Goal: Ask a question: Seek information or help from site administrators or community

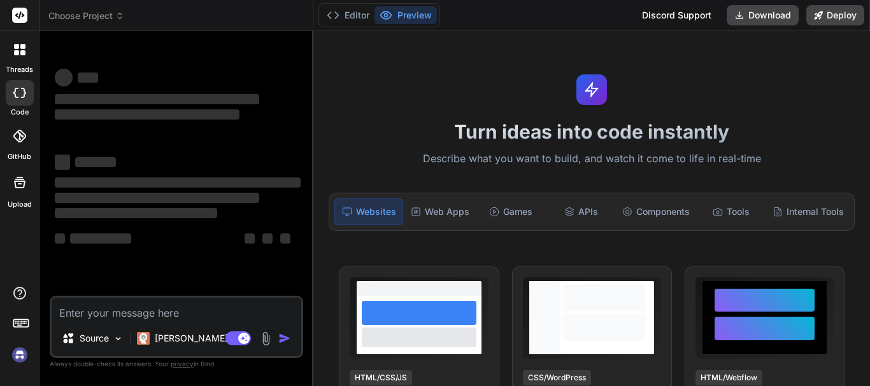
type textarea "x"
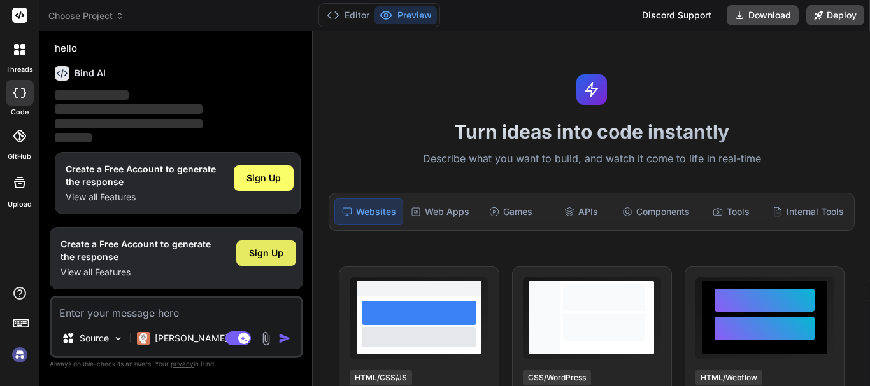
click at [269, 258] on span "Sign Up" at bounding box center [266, 253] width 34 height 13
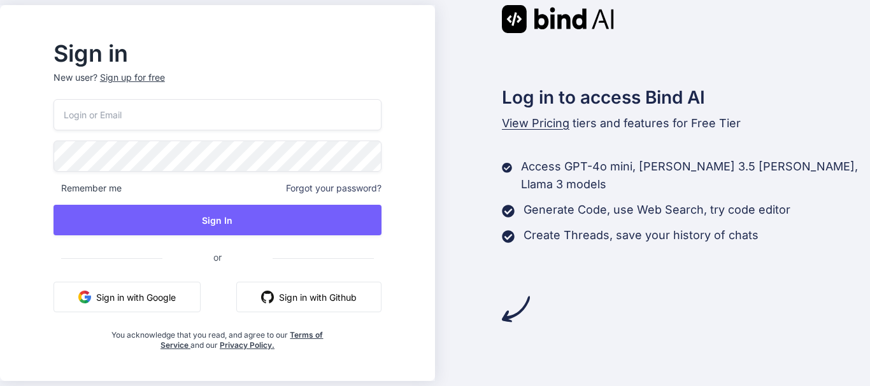
click at [194, 108] on input "email" at bounding box center [217, 114] width 328 height 31
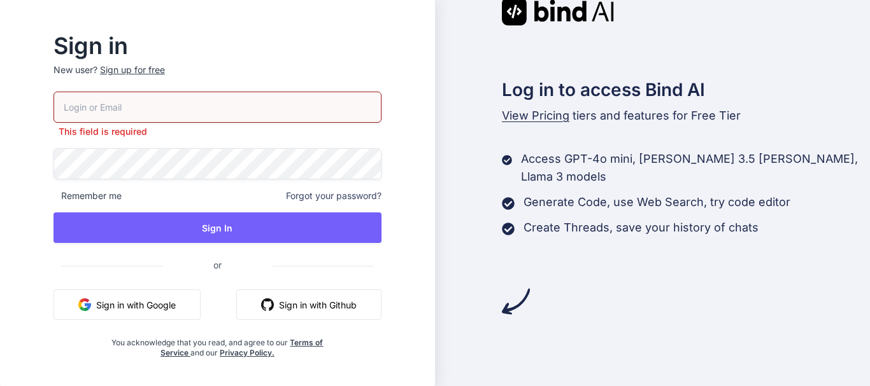
click at [43, 245] on div "Sign in New user? Sign up for free This field is required Remember me Forgot yo…" at bounding box center [435, 193] width 870 height 386
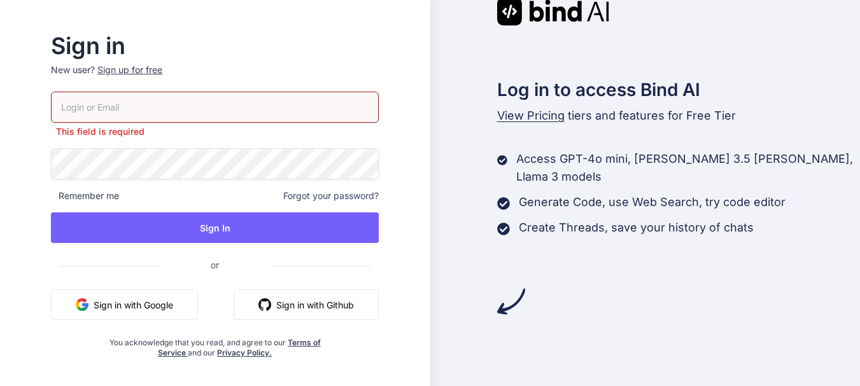
click at [159, 65] on div "Sign up for free" at bounding box center [129, 70] width 65 height 13
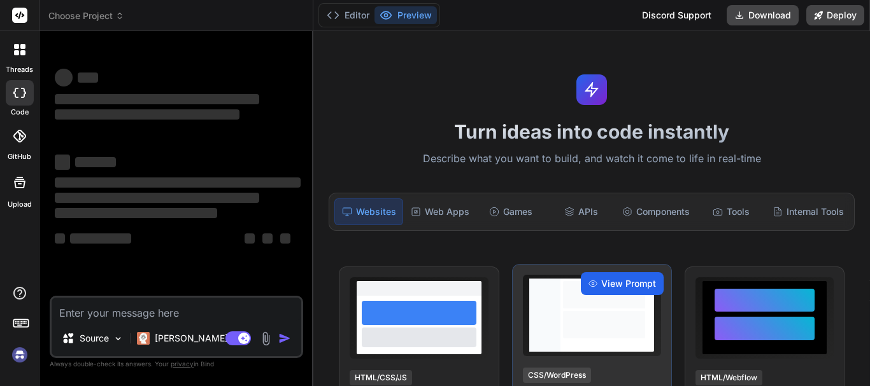
type textarea "x"
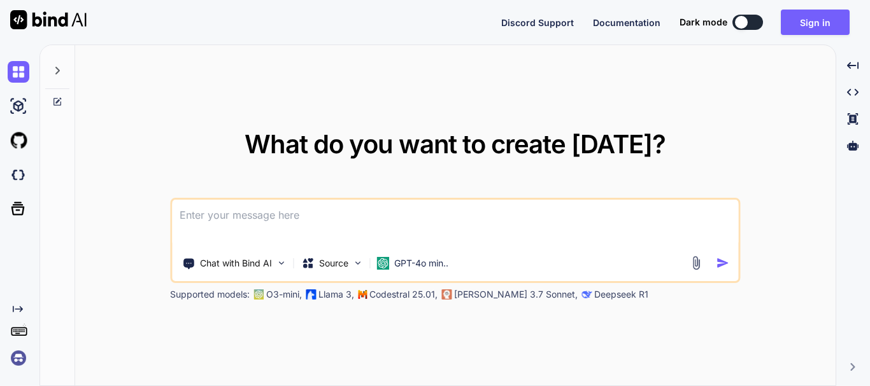
click at [750, 20] on button at bounding box center [747, 22] width 31 height 15
type textarea "x"
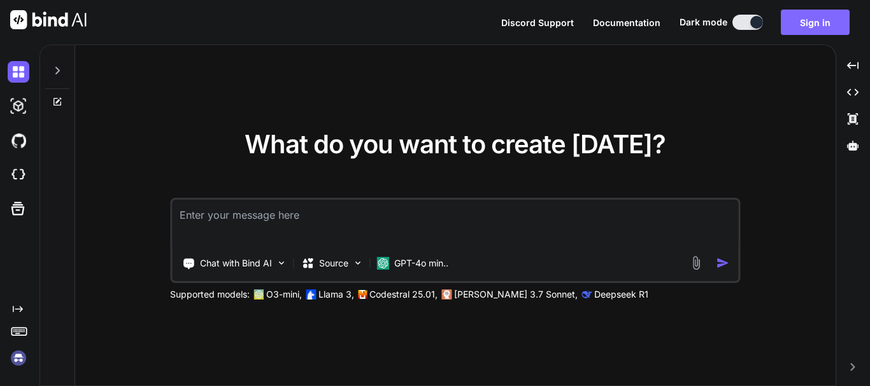
click at [807, 22] on button "Sign in" at bounding box center [815, 22] width 69 height 25
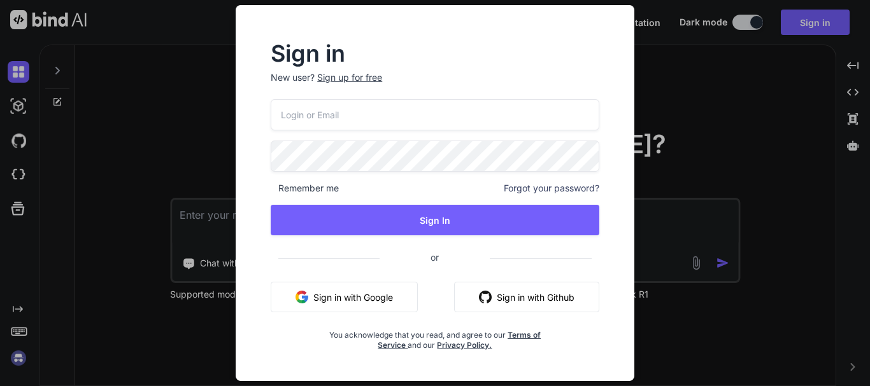
click at [350, 71] on div "Sign up for free" at bounding box center [349, 77] width 65 height 13
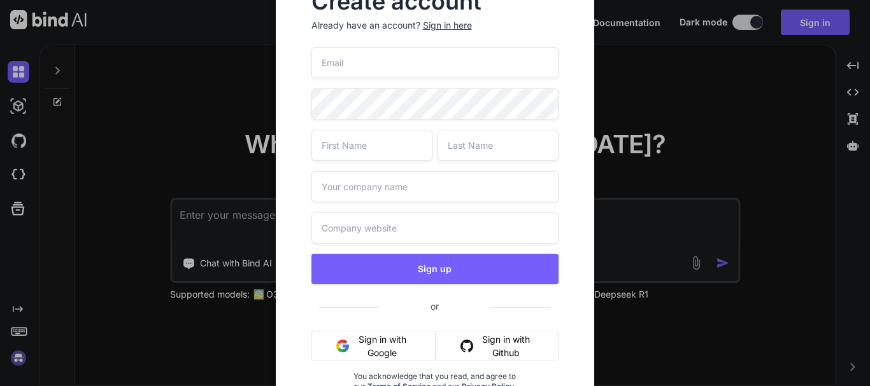
click at [350, 62] on input "email" at bounding box center [435, 62] width 248 height 31
paste input "rohan@yopmail.com"
type input "rohan@yopmail.com"
click at [344, 148] on input "text" at bounding box center [371, 145] width 121 height 31
type input "rohan"
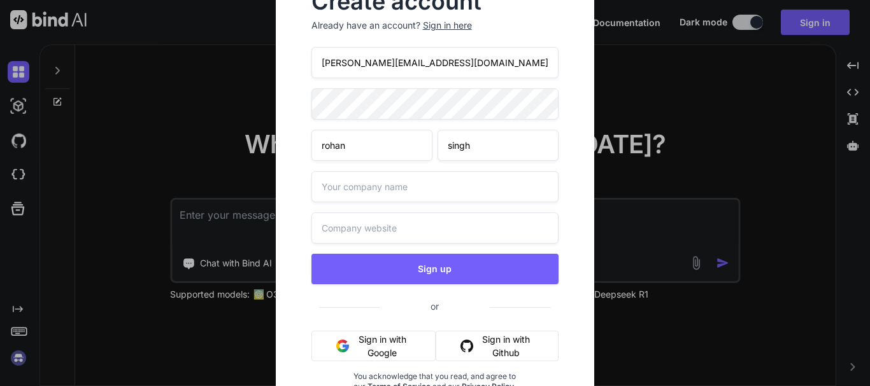
type input "singh"
click at [343, 181] on input "text" at bounding box center [435, 186] width 248 height 31
type input "unacadmey mnc"
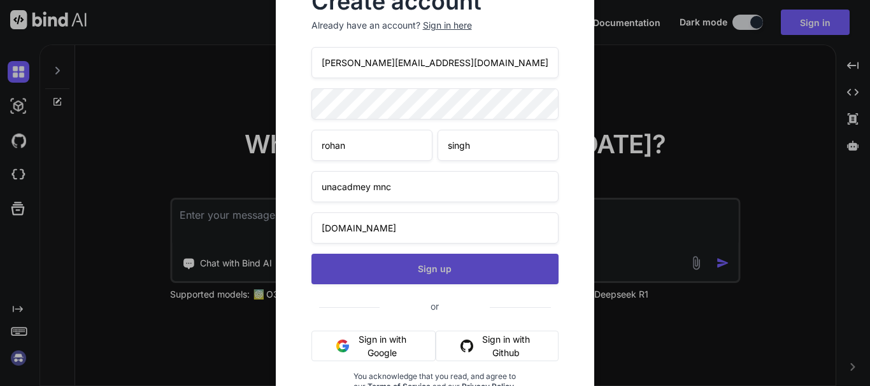
type input "www.unacdmey.com"
click at [426, 268] on button "Sign up" at bounding box center [435, 269] width 248 height 31
type textarea "x"
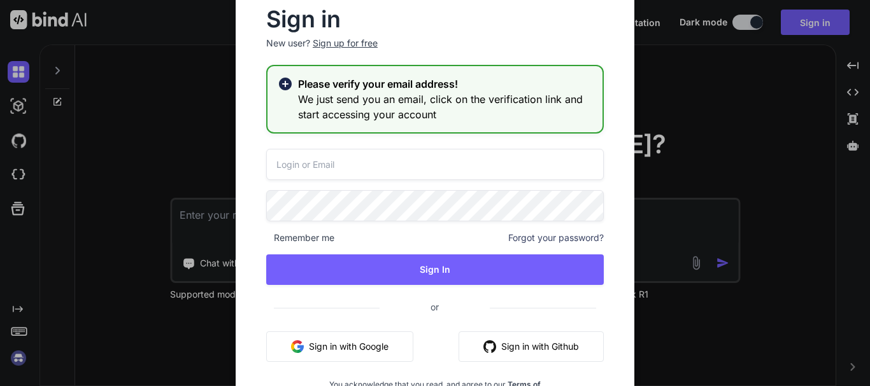
click at [339, 140] on div "Sign in New user? Sign up for free Please verify your email address! We just se…" at bounding box center [435, 205] width 378 height 392
click at [317, 157] on input "email" at bounding box center [434, 164] width 337 height 31
click at [334, 164] on input "email" at bounding box center [434, 164] width 337 height 31
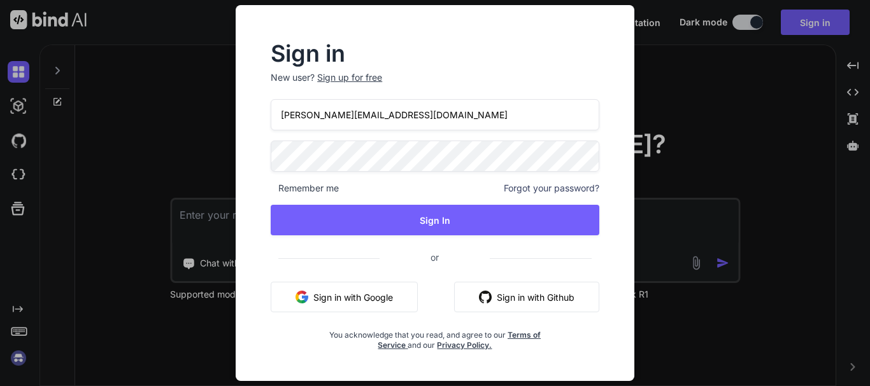
type input "rohan@yopmail.com"
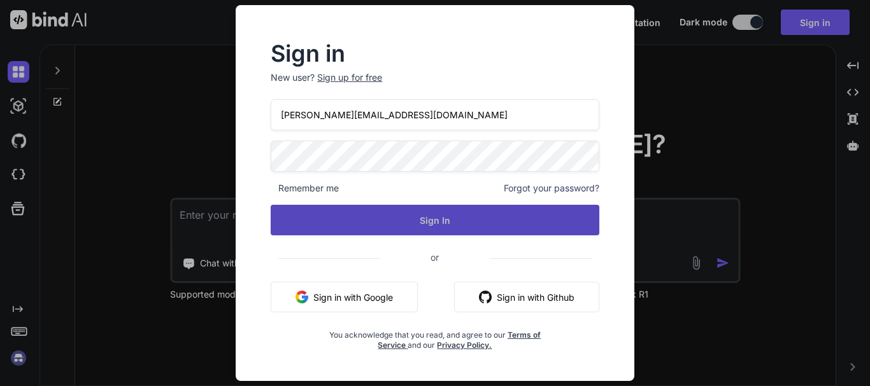
click at [495, 216] on button "Sign In" at bounding box center [435, 220] width 329 height 31
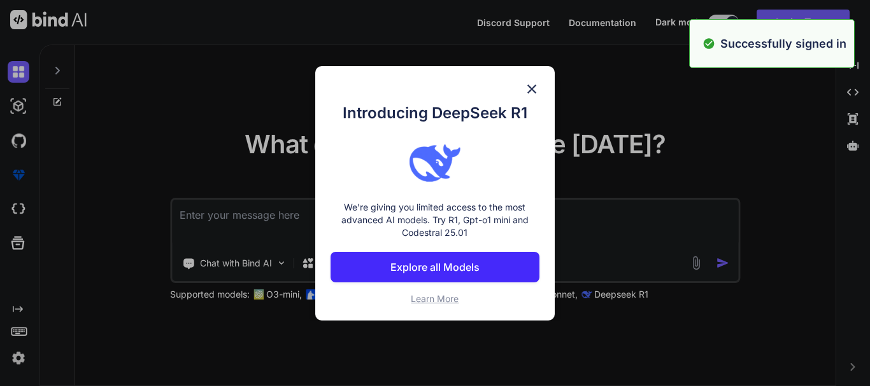
click at [414, 267] on p "Explore all Models" at bounding box center [434, 267] width 89 height 15
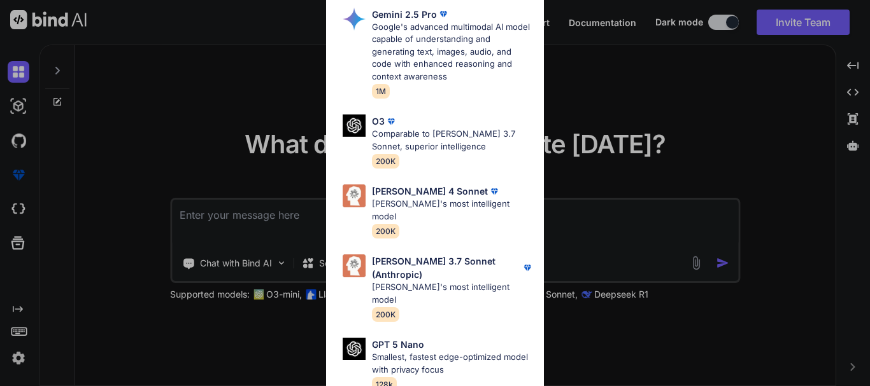
scroll to position [772, 0]
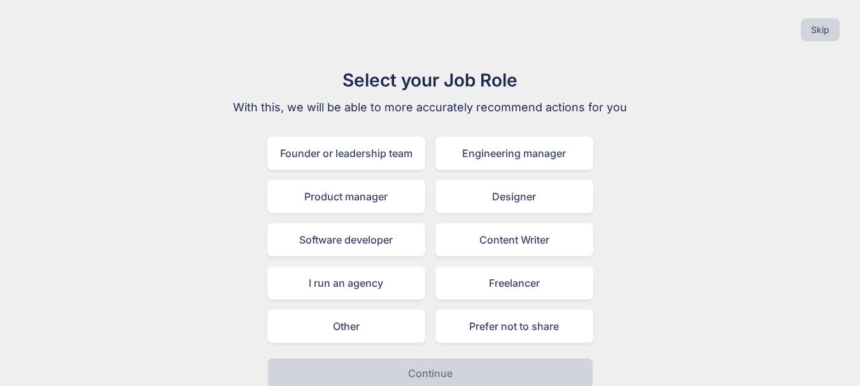
scroll to position [15, 0]
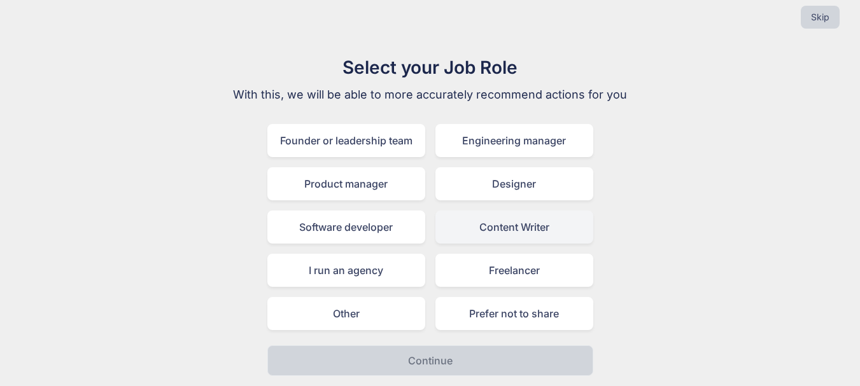
click at [513, 222] on div "Content Writer" at bounding box center [514, 227] width 158 height 33
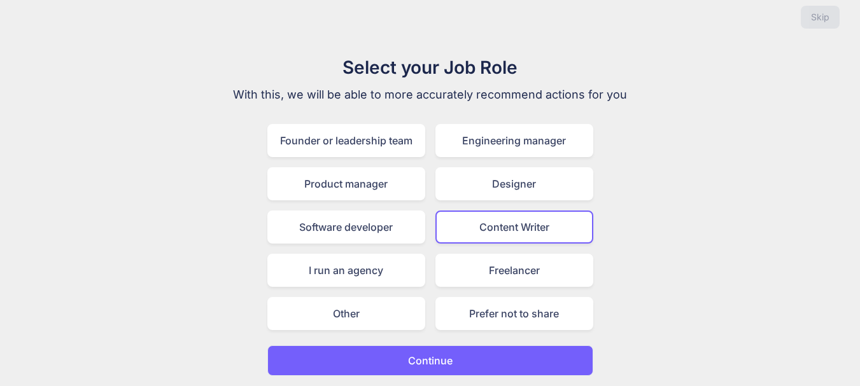
click at [376, 351] on button "Continue" at bounding box center [430, 361] width 326 height 31
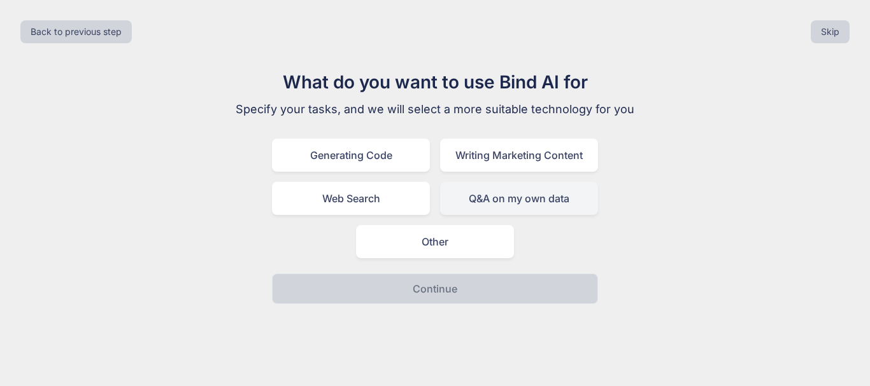
click at [539, 201] on div "Q&A on my own data" at bounding box center [519, 198] width 158 height 33
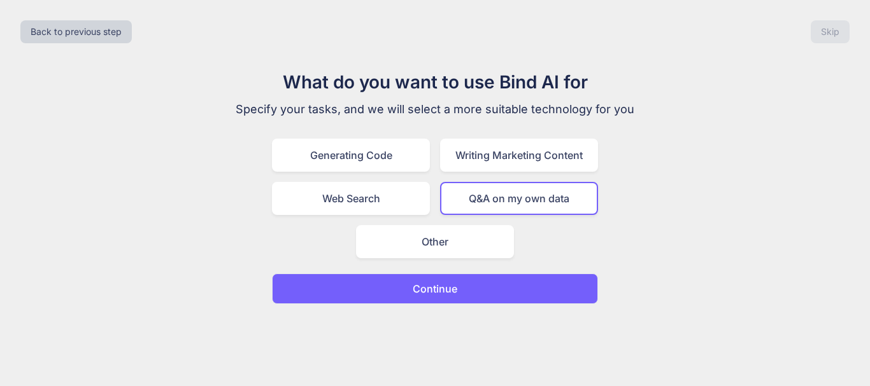
click at [438, 288] on p "Continue" at bounding box center [435, 288] width 45 height 15
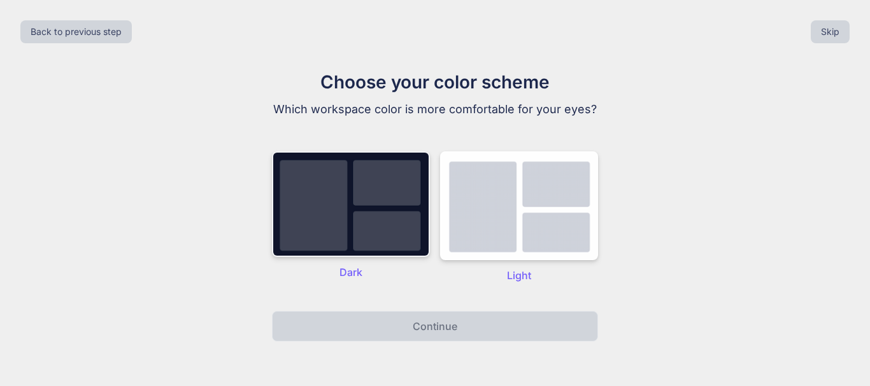
click at [316, 201] on img at bounding box center [351, 205] width 158 height 106
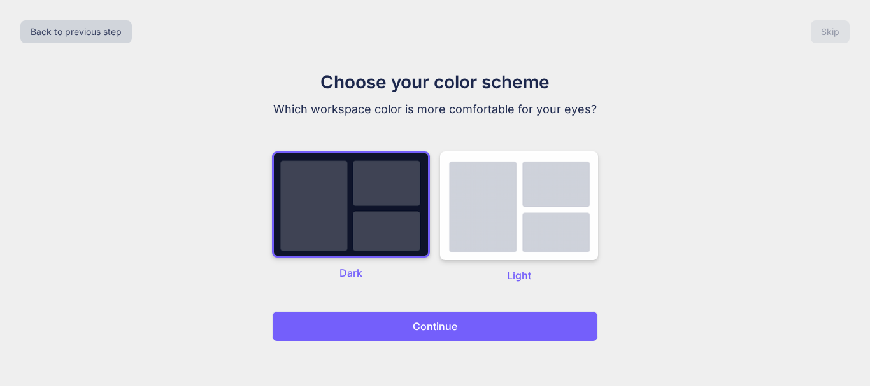
click at [415, 320] on p "Continue" at bounding box center [435, 326] width 45 height 15
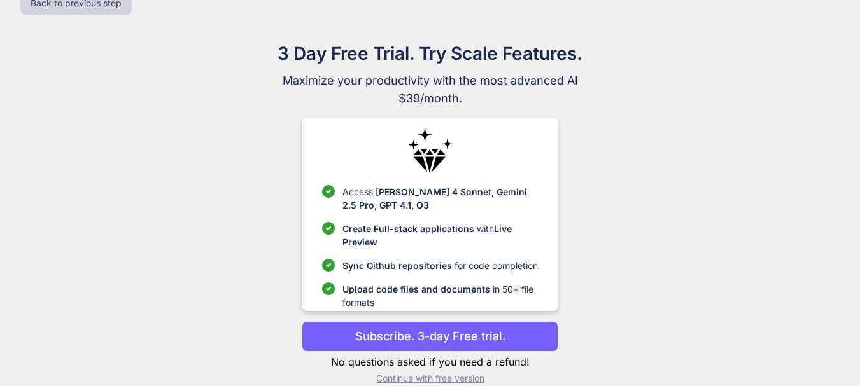
scroll to position [48, 0]
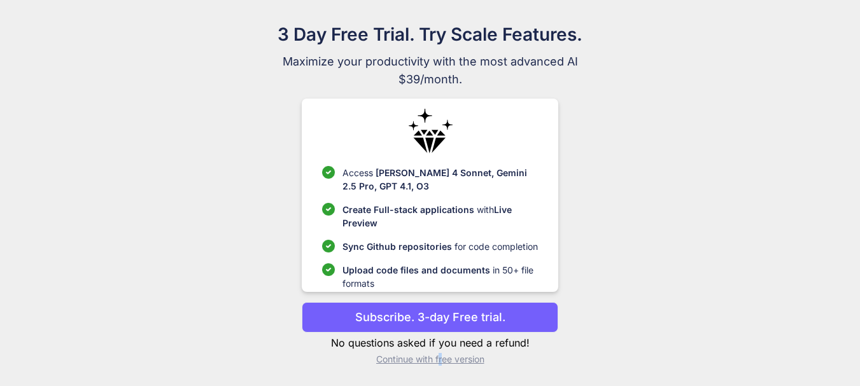
click at [441, 357] on p "Continue with free version" at bounding box center [430, 359] width 257 height 13
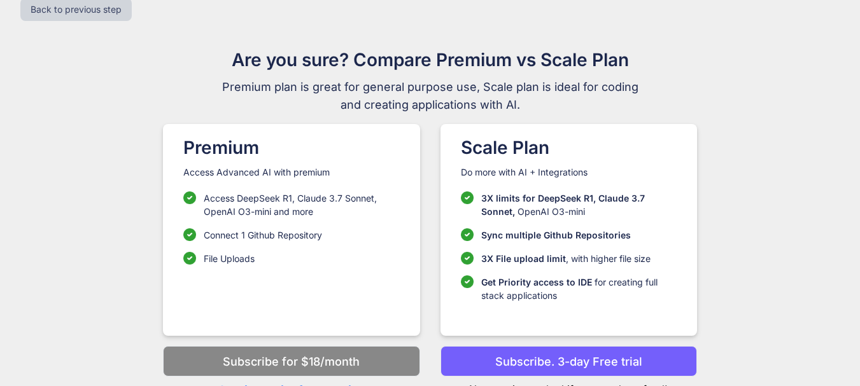
scroll to position [35, 0]
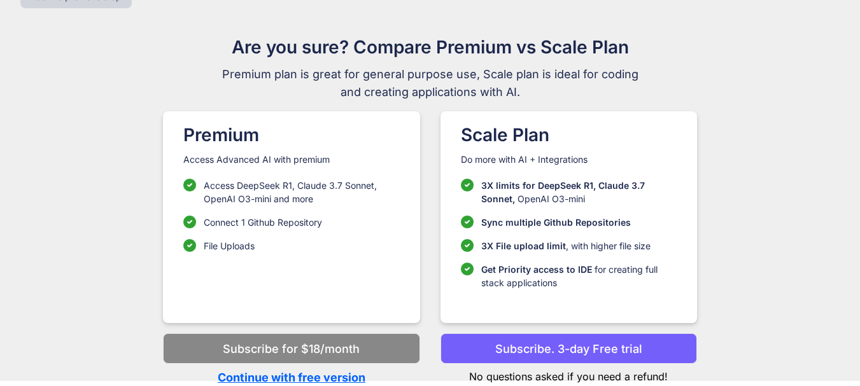
click at [331, 382] on p "Continue with free version" at bounding box center [291, 377] width 257 height 17
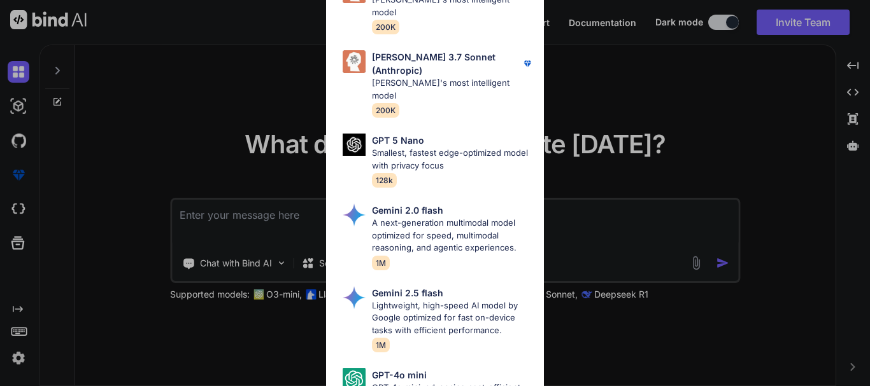
scroll to position [788, 0]
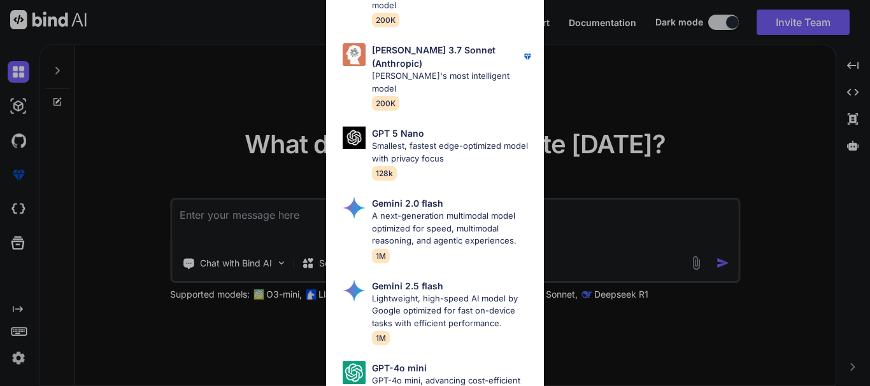
click at [661, 326] on div "All GPT 5 Mini Smaller, fast variant balancing speed and capability for light t…" at bounding box center [435, 193] width 870 height 386
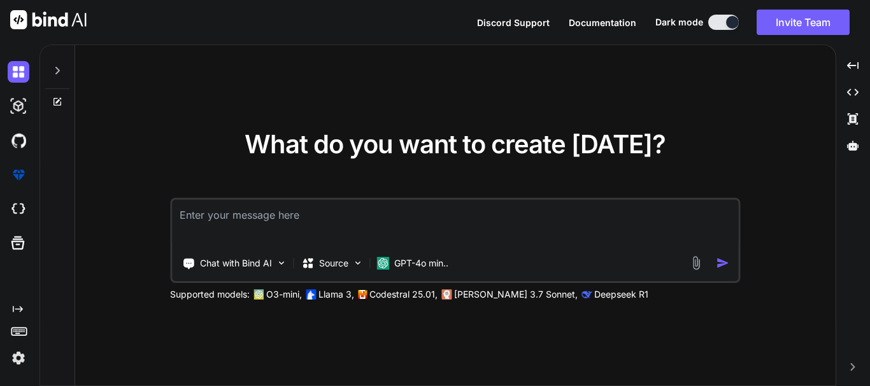
click at [437, 219] on textarea at bounding box center [455, 223] width 566 height 47
type textarea "x"
type textarea "h"
type textarea "x"
type textarea "he"
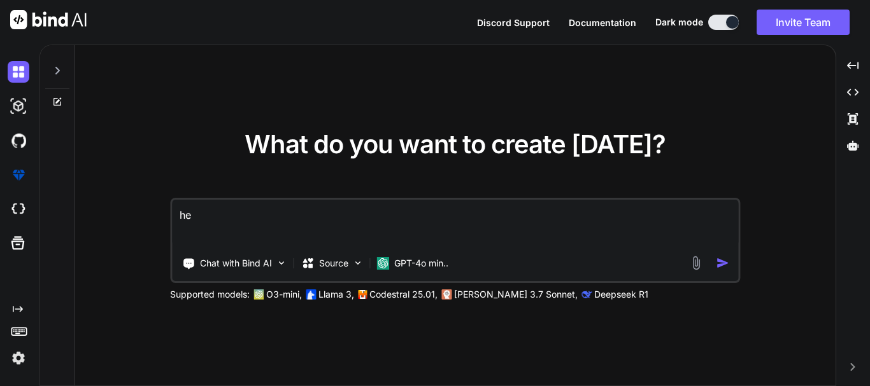
type textarea "x"
type textarea "hel"
type textarea "x"
type textarea "hell"
type textarea "x"
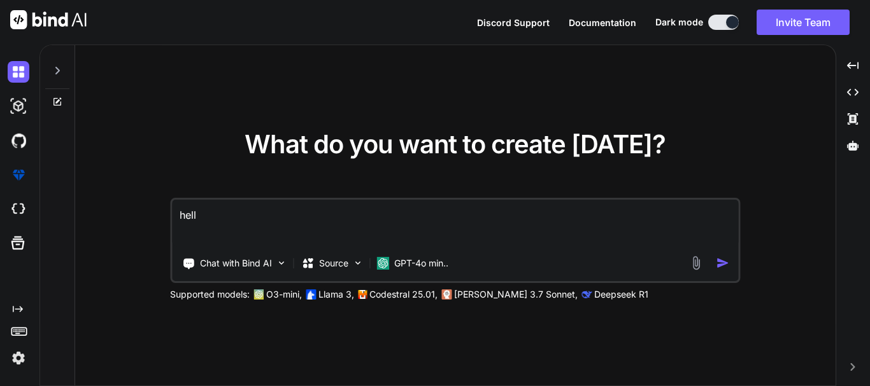
type textarea "hello"
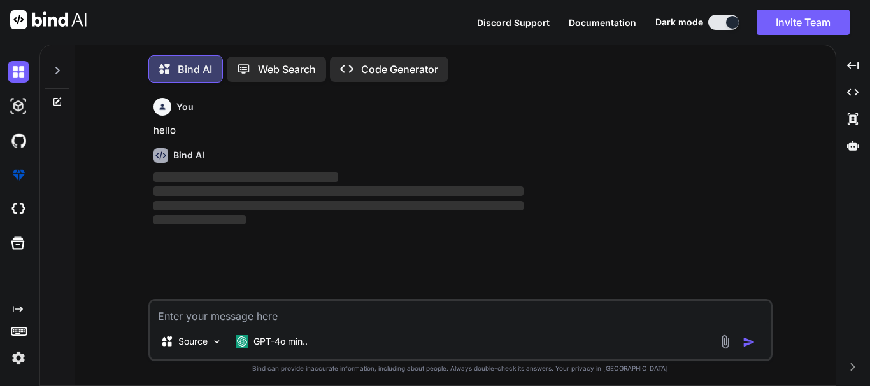
scroll to position [6, 0]
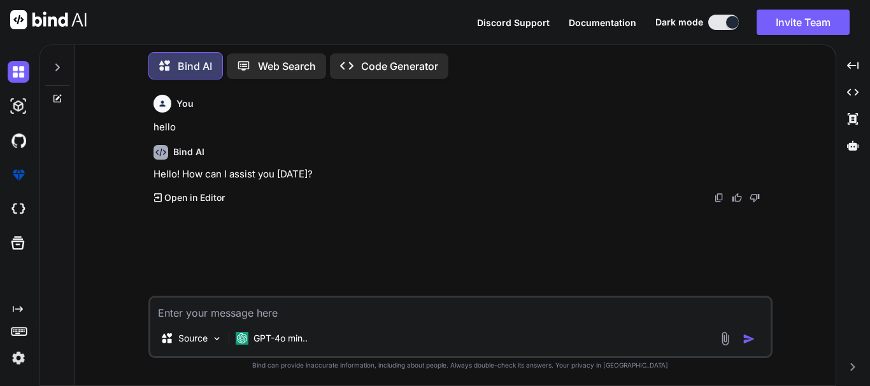
click at [253, 309] on textarea at bounding box center [460, 309] width 620 height 23
paste textarea "To verify with valid Superadmin Login."
type textarea "x"
type textarea "To verify with valid Superadmin Login."
type textarea "x"
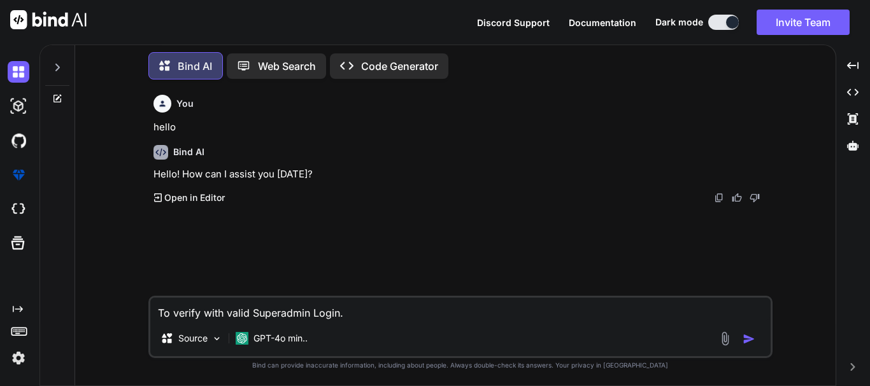
type textarea "To verify with valid Superadmin Login."
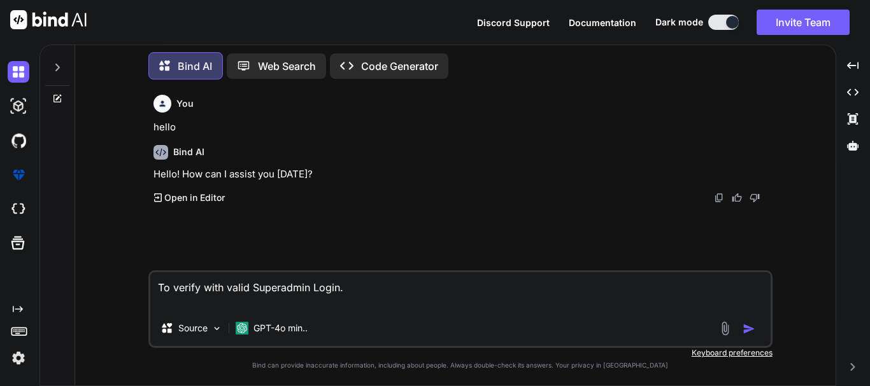
type textarea "x"
type textarea "To verify with valid Superadmin Login."
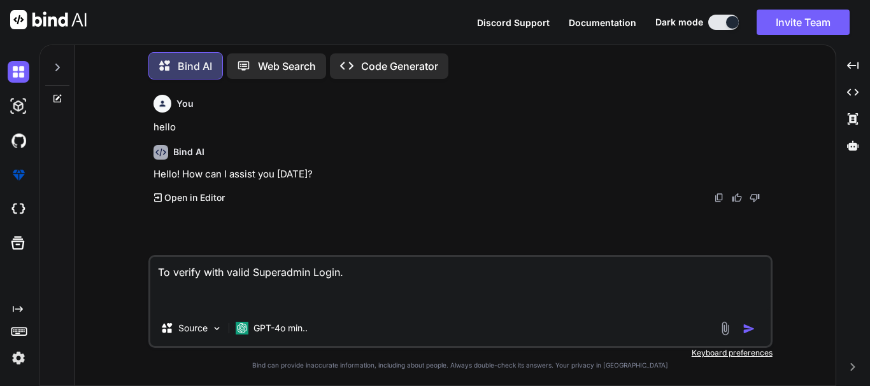
type textarea "x"
type textarea "To verify with valid Superadmin Login. c"
type textarea "x"
type textarea "To verify with valid Superadmin Login. co"
type textarea "x"
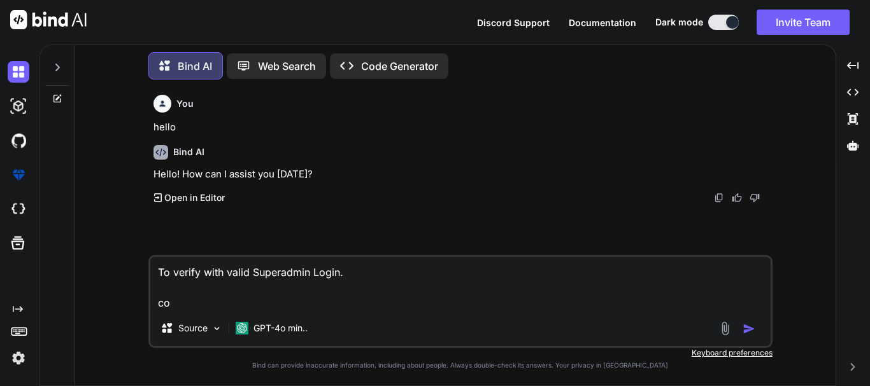
type textarea "To verify with valid Superadmin Login. cor"
type textarea "x"
type textarea "To verify with valid Superadmin Login. corr"
type textarea "x"
type textarea "To verify with valid Superadmin Login. corre"
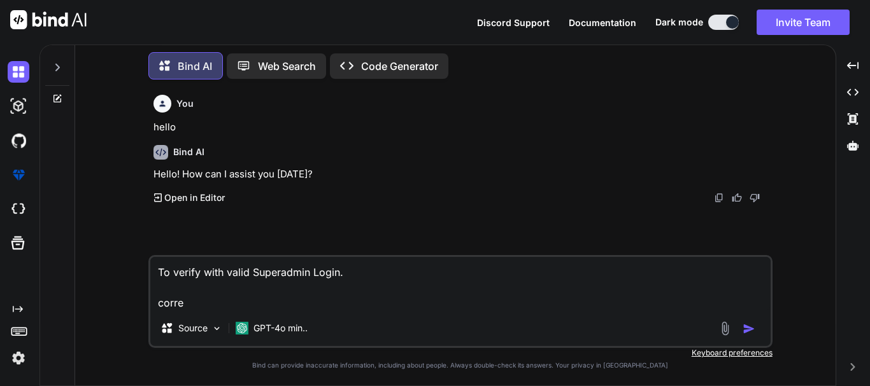
type textarea "x"
type textarea "To verify with valid Superadmin Login. correc"
type textarea "x"
type textarea "To verify with valid Superadmin Login. correct"
type textarea "x"
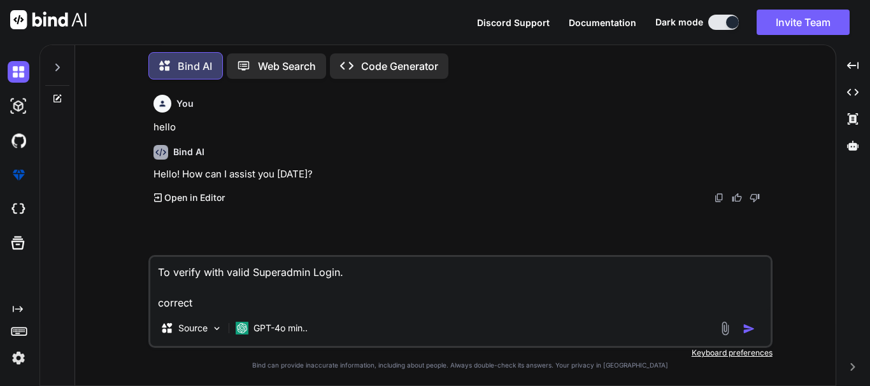
type textarea "To verify with valid Superadmin Login. correct"
type textarea "x"
type textarea "To verify with valid Superadmin Login. correct a"
type textarea "x"
type textarea "To verify with valid Superadmin Login. correct an"
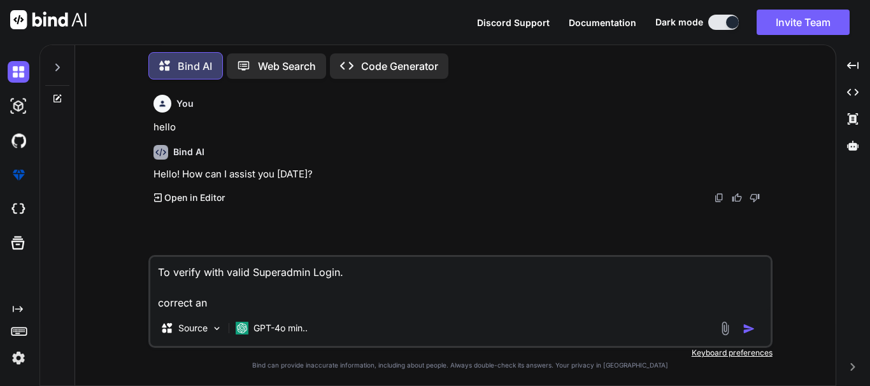
type textarea "x"
type textarea "To verify with valid Superadmin Login. correct and"
type textarea "x"
type textarea "To verify with valid Superadmin Login. correct and"
type textarea "x"
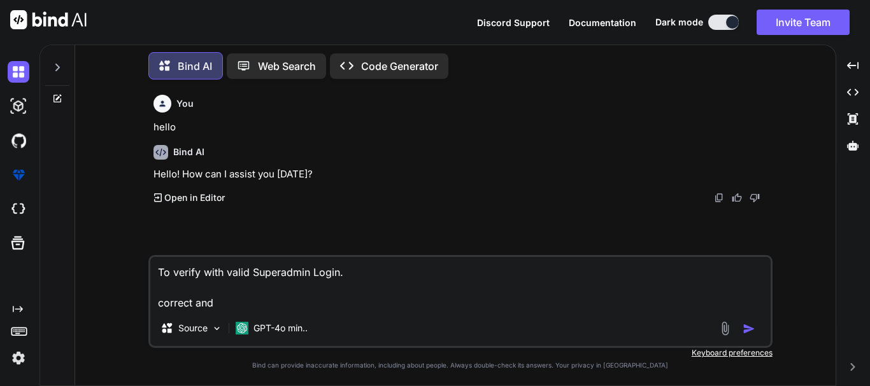
type textarea "To verify with valid Superadmin Login. correct and r"
type textarea "x"
type textarea "To verify with valid Superadmin Login. correct and re"
type textarea "x"
type textarea "To verify with valid Superadmin Login. correct and rew"
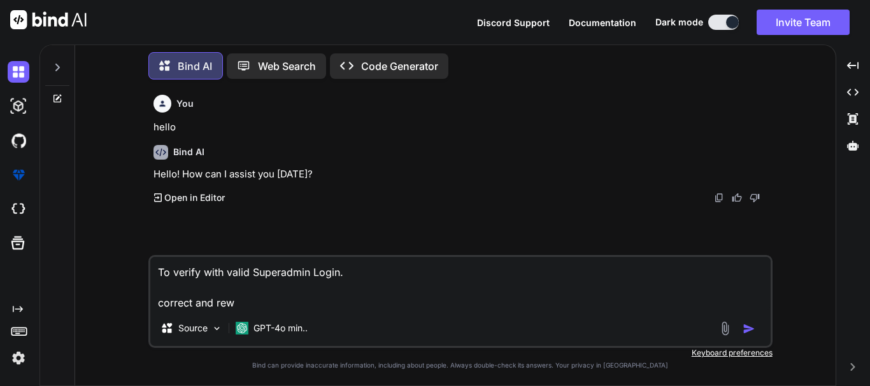
type textarea "x"
type textarea "To verify with valid Superadmin Login. correct and rewr"
type textarea "x"
type textarea "To verify with valid Superadmin Login. correct and rewri"
type textarea "x"
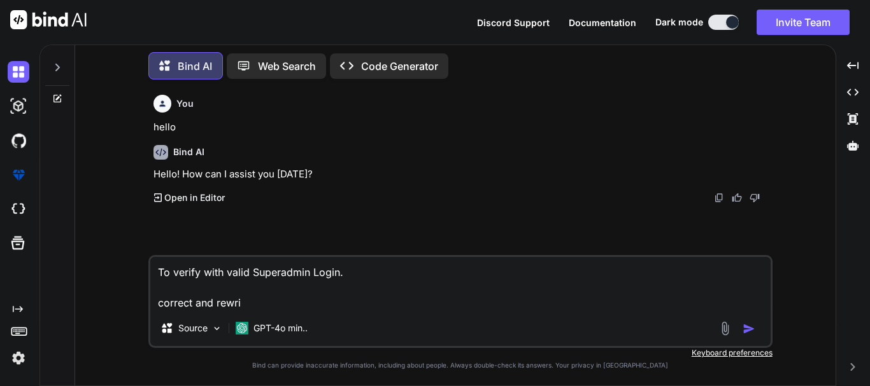
type textarea "To verify with valid Superadmin Login. correct and rewrit"
type textarea "x"
type textarea "To verify with valid Superadmin Login. correct and rewrite"
type textarea "x"
type textarea "To verify with valid Superadmin Login. correct and rewrite"
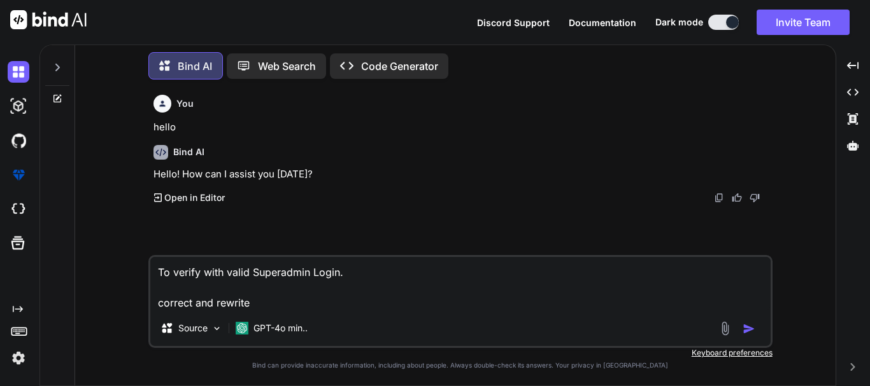
type textarea "x"
type textarea "To verify with valid Superadmin Login. correct and rewrite i"
type textarea "x"
type textarea "To verify with valid Superadmin Login. correct and rewrite it"
type textarea "x"
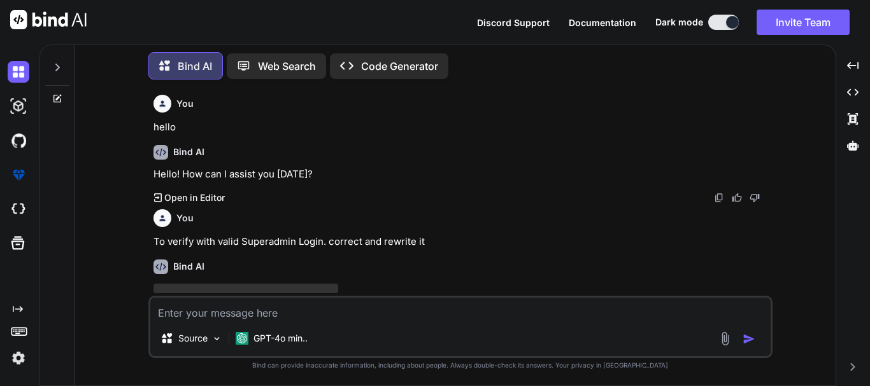
scroll to position [43, 0]
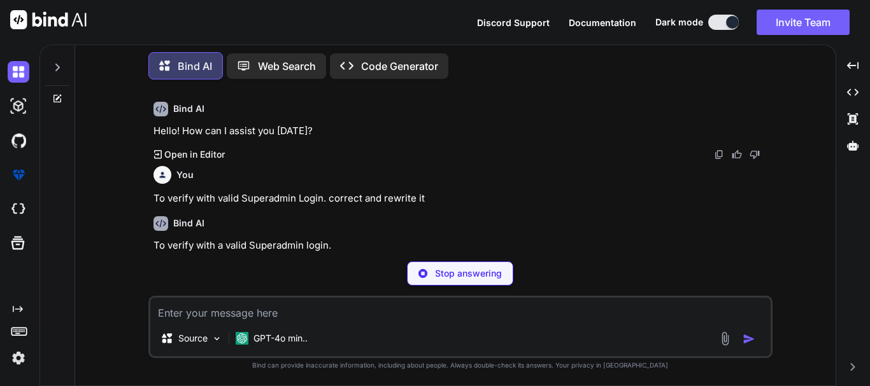
type textarea "x"
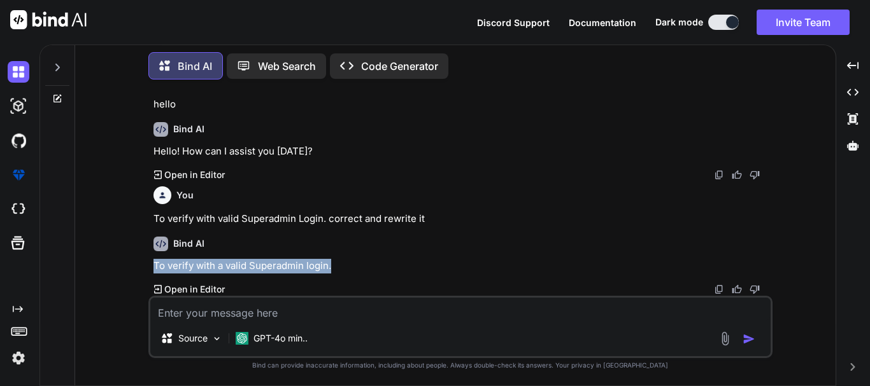
drag, startPoint x: 155, startPoint y: 271, endPoint x: 363, endPoint y: 267, distance: 208.2
click at [363, 267] on p "To verify with a valid Superadmin login." at bounding box center [461, 266] width 616 height 15
click at [714, 288] on img at bounding box center [719, 290] width 10 height 10
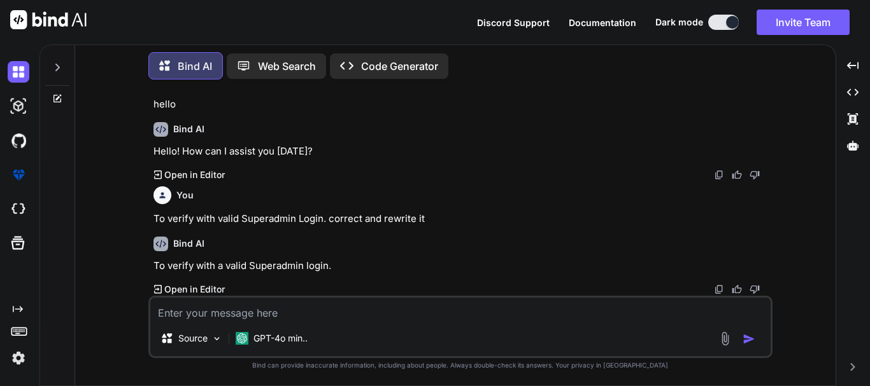
click at [304, 314] on textarea at bounding box center [460, 309] width 620 height 23
paste textarea "The application displays an validation message "please enter email and password…"
type textarea "The application displays an validation message "please enter email and password…"
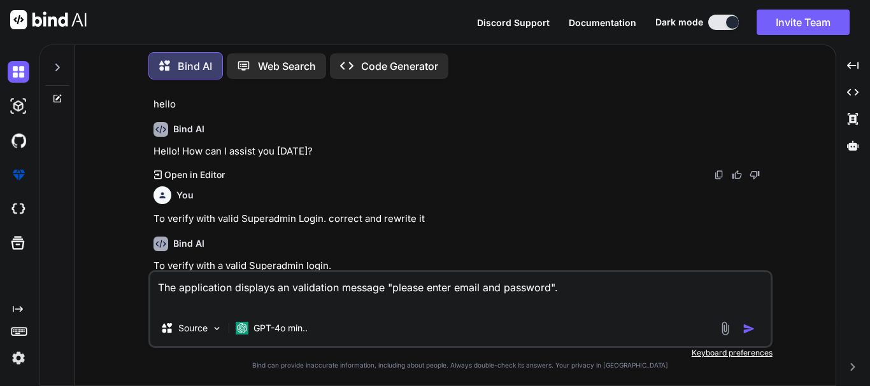
scroll to position [43, 0]
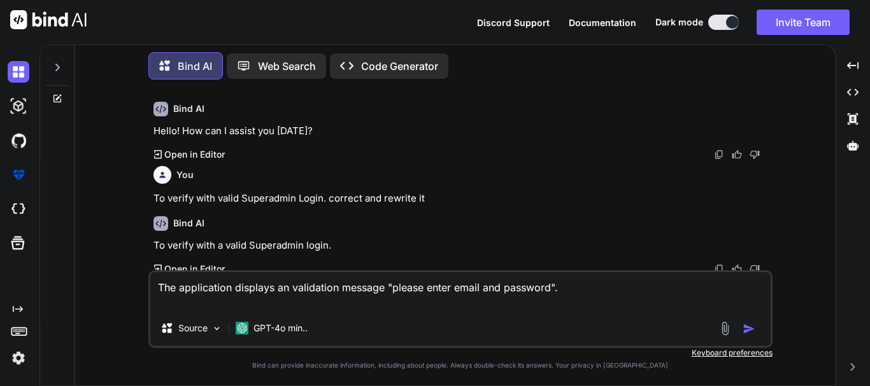
type textarea "x"
type textarea "The application displays an validation message "please enter email and password…"
type textarea "x"
type textarea "The application displays an validation message "please enter email and password…"
type textarea "x"
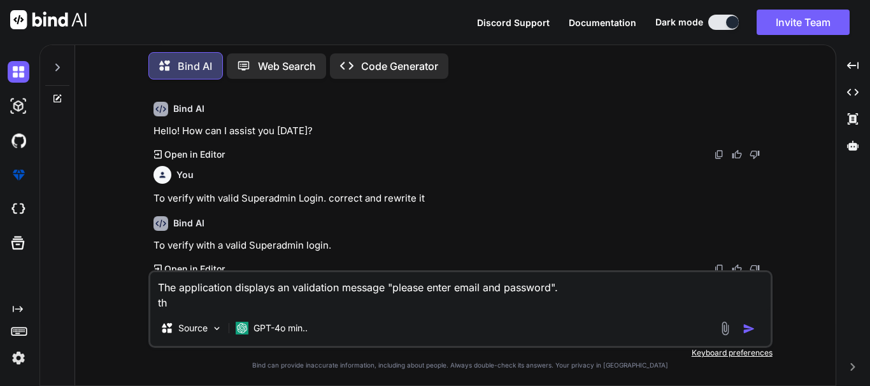
type textarea "The application displays an validation message "please enter email and password…"
type textarea "x"
type textarea "The application displays an validation message "please enter email and password…"
type textarea "x"
type textarea "The application displays an validation message "please enter email and password…"
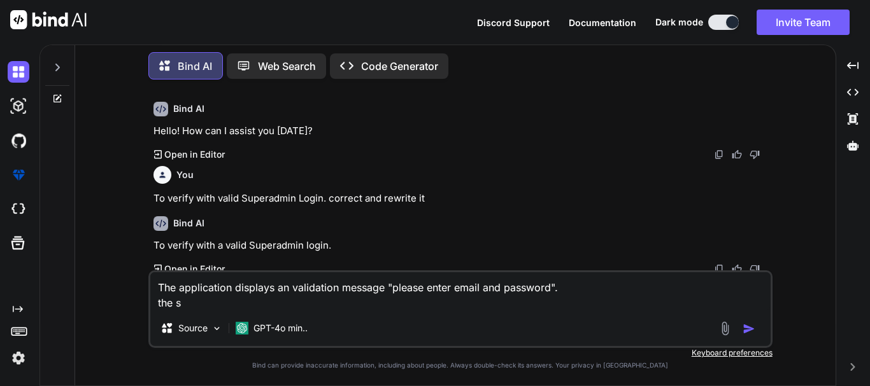
type textarea "x"
type textarea "The application displays an validation message "please enter email and password…"
type textarea "x"
type textarea "The application displays an validation message "please enter email and password…"
type textarea "x"
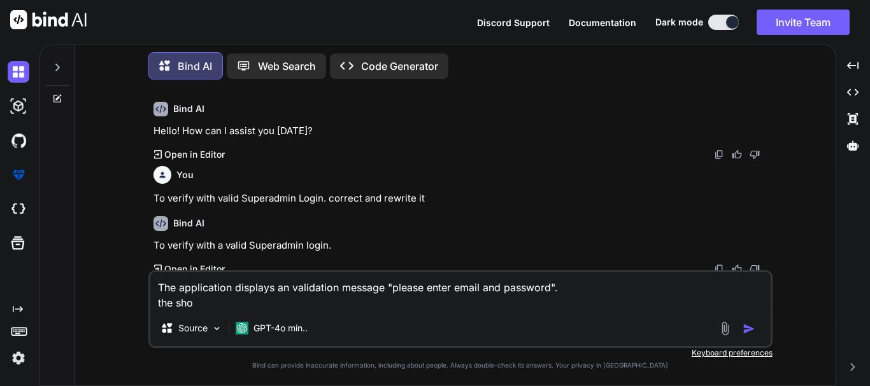
type textarea "The application displays an validation message "please enter email and password…"
type textarea "x"
type textarea "The application displays an validation message "please enter email and password…"
type textarea "x"
type textarea "The application displays an validation message "please enter email and password…"
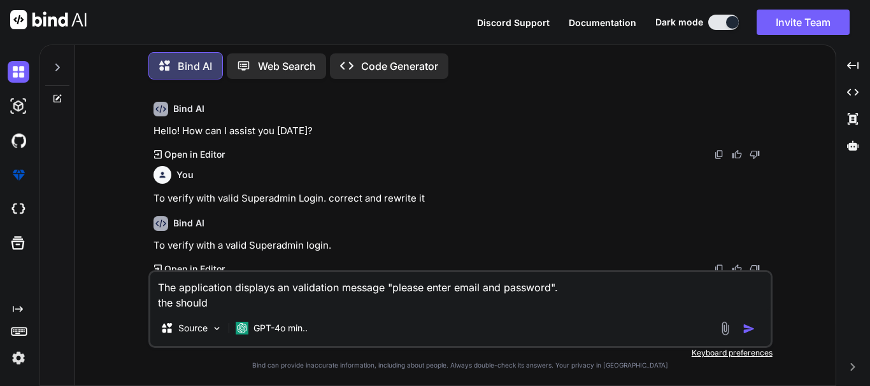
type textarea "x"
type textarea "The application displays an validation message "please enter email and password…"
type textarea "x"
type textarea "The application displays an validation message "please enter email and password…"
type textarea "x"
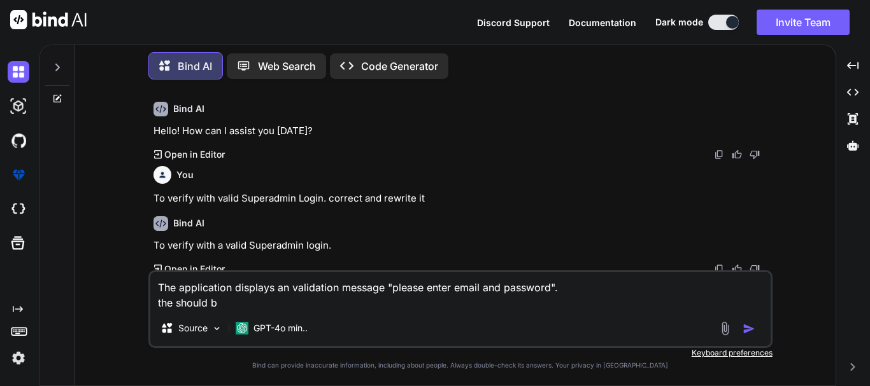
type textarea "The application displays an validation message "please enter email and password…"
type textarea "x"
type textarea "The application displays an validation message "please enter email and password…"
type textarea "x"
type textarea "The application displays an validation message "please enter email and password…"
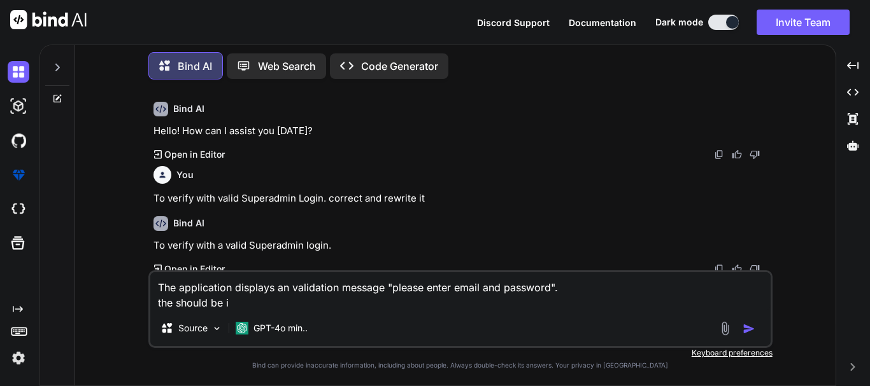
type textarea "x"
type textarea "The application displays an validation message "please enter email and password…"
type textarea "x"
type textarea "The application displays an validation message "please enter email and password…"
type textarea "x"
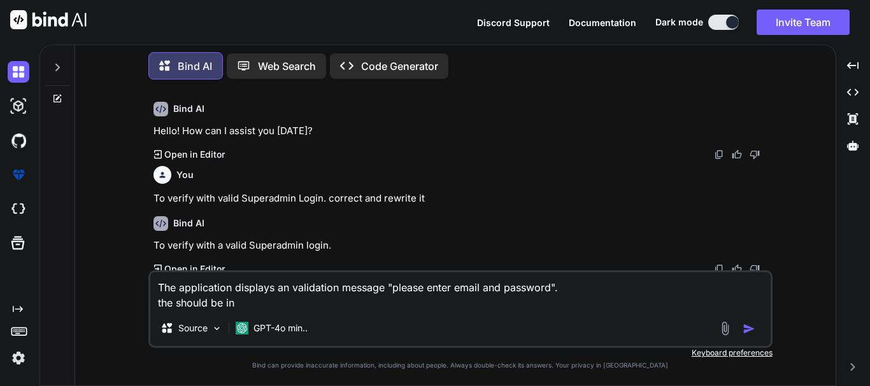
type textarea "The application displays an validation message "please enter email and password…"
type textarea "x"
type textarea "The application displays an validation message "please enter email and password…"
type textarea "x"
type textarea "The application displays an validation message "please enter email and password…"
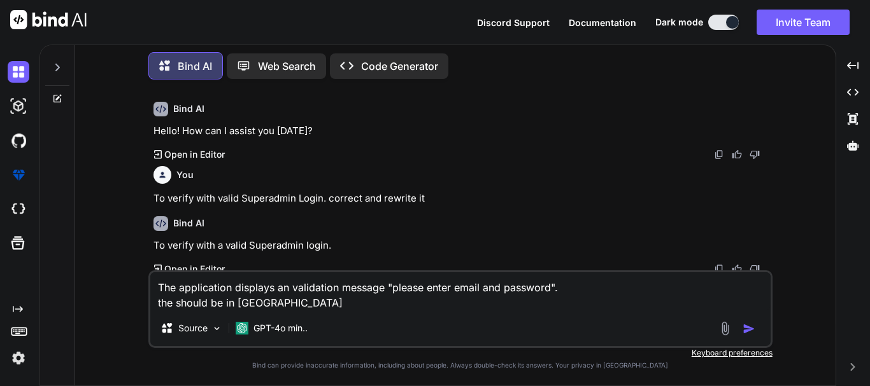
type textarea "x"
type textarea "The application displays an validation message "please enter email and password…"
type textarea "x"
type textarea "The application displays an validation message "please enter email and password…"
type textarea "x"
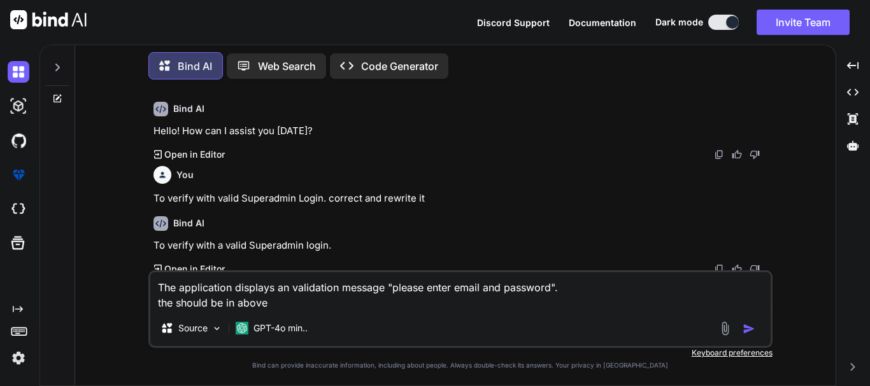
type textarea "The application displays an validation message "please enter email and password…"
type textarea "x"
type textarea "The application displays an validation message "please enter email and password…"
type textarea "x"
type textarea "The application displays an validation message "please enter email and password…"
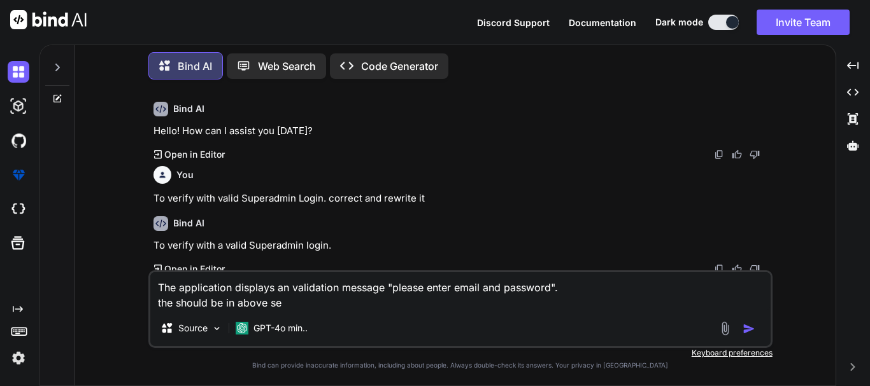
type textarea "x"
type textarea "The application displays an validation message "please enter email and password…"
type textarea "x"
type textarea "The application displays an validation message "please enter email and password…"
type textarea "x"
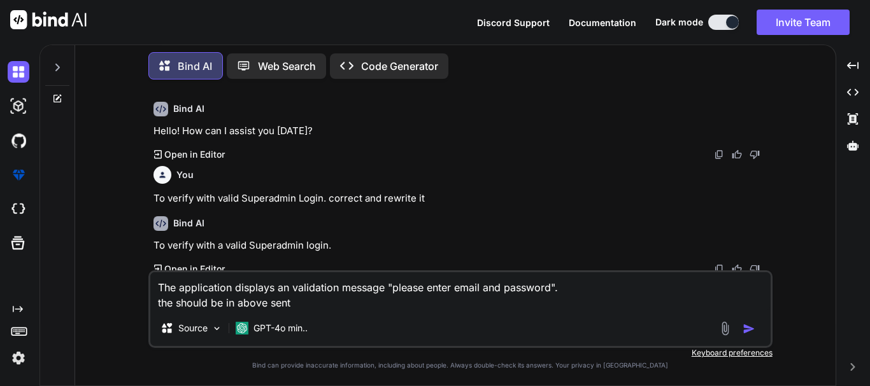
type textarea "The application displays an validation message "please enter email and password…"
type textarea "x"
type textarea "The application displays an validation message "please enter email and password…"
type textarea "x"
type textarea "The application displays an validation message "please enter email and password…"
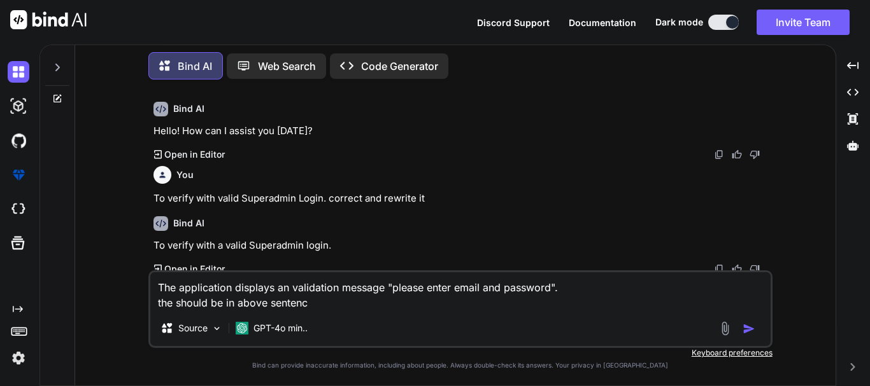
type textarea "x"
type textarea "The application displays an validation message "please enter email and password…"
type textarea "x"
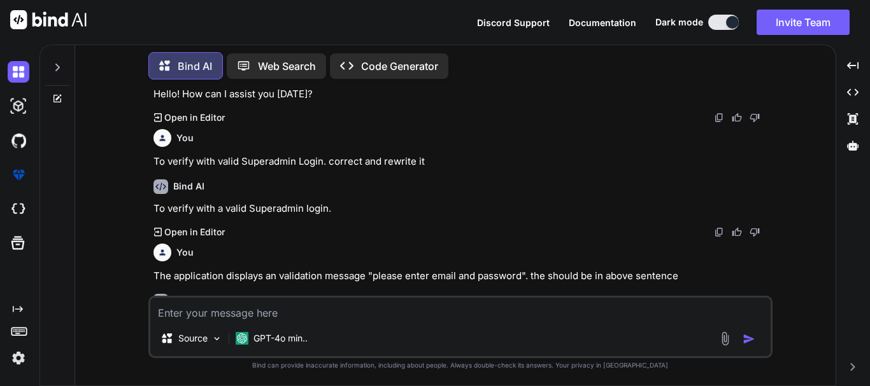
scroll to position [158, 0]
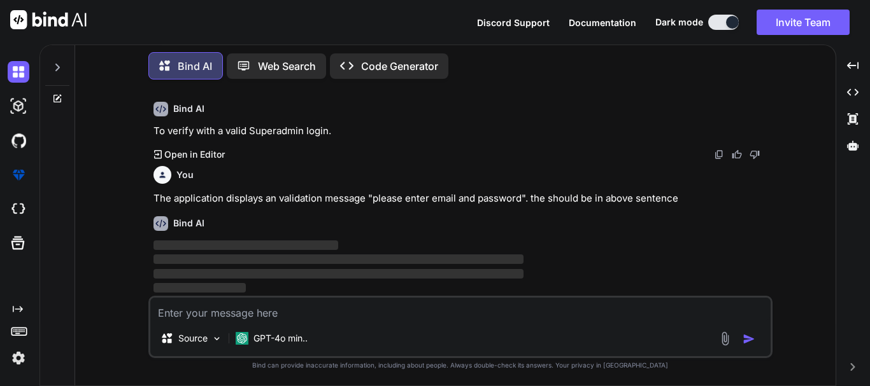
drag, startPoint x: 718, startPoint y: 150, endPoint x: 714, endPoint y: 158, distance: 8.8
click at [719, 150] on img at bounding box center [719, 155] width 10 height 10
click at [412, 316] on textarea at bounding box center [460, 309] width 620 height 23
paste textarea "To verify with a valid Superadmin login."
type textarea "x"
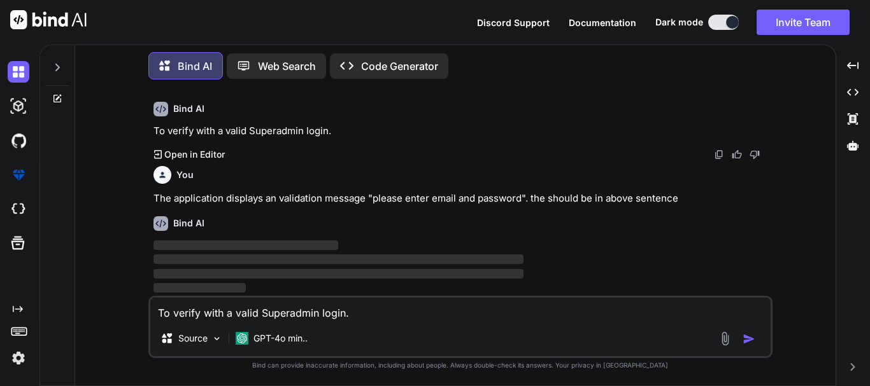
type textarea "To verify with a valid Superadmin login."
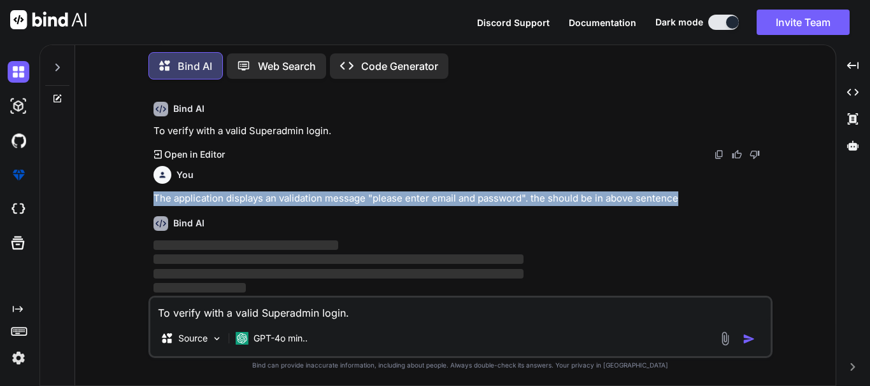
drag, startPoint x: 151, startPoint y: 199, endPoint x: 700, endPoint y: 191, distance: 548.9
click at [700, 191] on div "You hello Bind AI Hello! How can I assist you today? Created with Pixso. Open i…" at bounding box center [461, 193] width 621 height 206
copy p "The application displays an validation message "please enter email and password…"
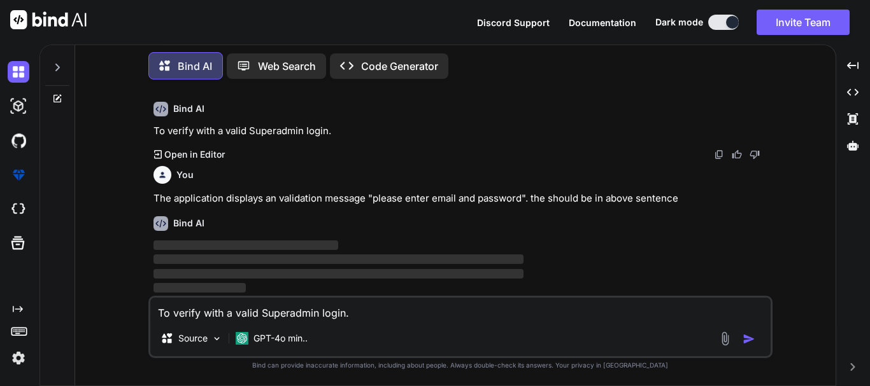
drag, startPoint x: 365, startPoint y: 318, endPoint x: 89, endPoint y: 304, distance: 276.7
click at [89, 304] on div "You hello Bind AI Hello! How can I assist you today? Created with Pixso. Open i…" at bounding box center [460, 238] width 750 height 296
paste textarea "he application displays an validation message "please enter email and password"…"
type textarea "x"
type textarea "The application displays an validation message "please enter email and password…"
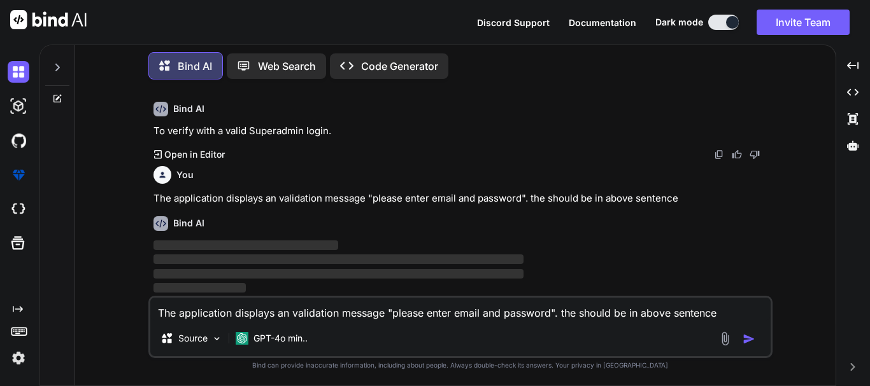
click at [577, 313] on textarea "The application displays an validation message "please enter email and password…" at bounding box center [460, 309] width 620 height 23
type textarea "x"
type textarea "The application displays an validation message "please enter email and password…"
type textarea "x"
type textarea "The application displays an validation message "please enter email and password…"
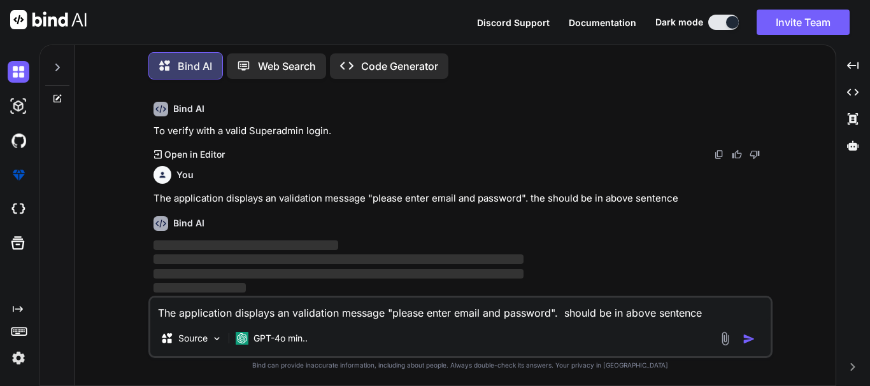
type textarea "x"
type textarea "The application displays an validation message "please enter email and password…"
type textarea "x"
type textarea "The application displays an validation message "please enter email and password…"
type textarea "x"
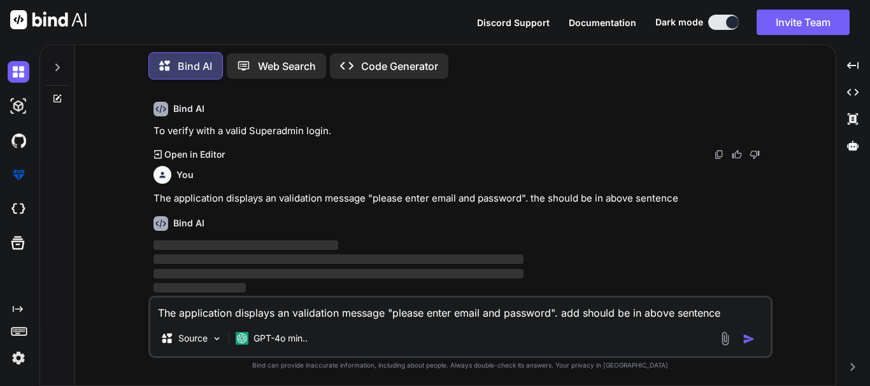
type textarea "The application displays an validation message "please enter email and password…"
click at [748, 339] on img "button" at bounding box center [748, 339] width 13 height 13
drag, startPoint x: 724, startPoint y: 308, endPoint x: 38, endPoint y: 312, distance: 685.7
click at [38, 312] on div "Created with Pixso. Bind AI Web Search Created with Pixso. Code Generator You h…" at bounding box center [435, 216] width 870 height 342
click at [735, 312] on textarea "The application displays an validation message "please enter email and password…" at bounding box center [460, 309] width 620 height 23
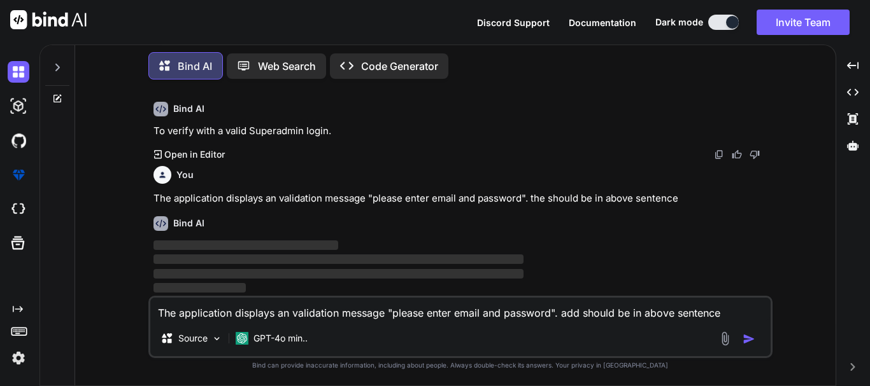
click at [444, 230] on div "Bind AI" at bounding box center [461, 223] width 616 height 15
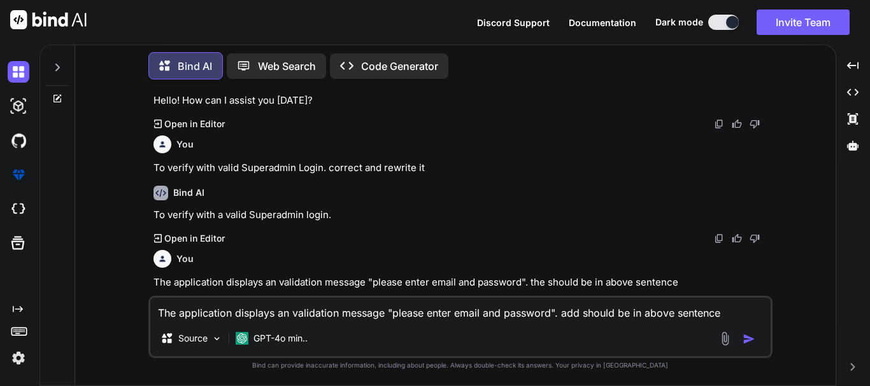
scroll to position [0, 0]
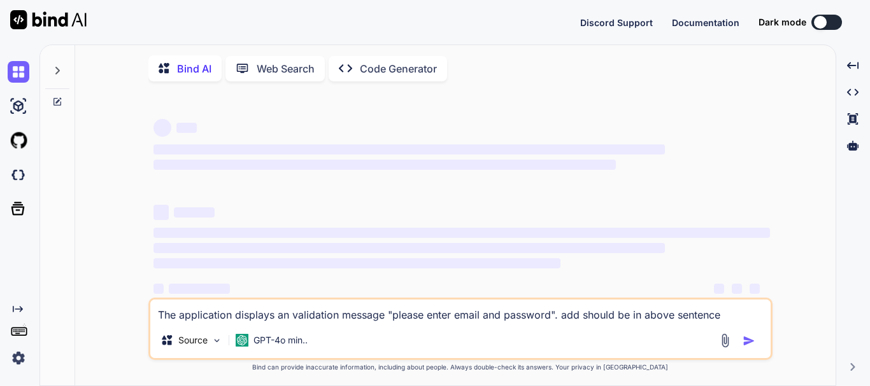
type textarea "x"
click at [832, 22] on button at bounding box center [826, 22] width 31 height 15
click at [824, 23] on div at bounding box center [820, 22] width 13 height 13
type textarea "x"
click at [819, 21] on div at bounding box center [820, 22] width 13 height 13
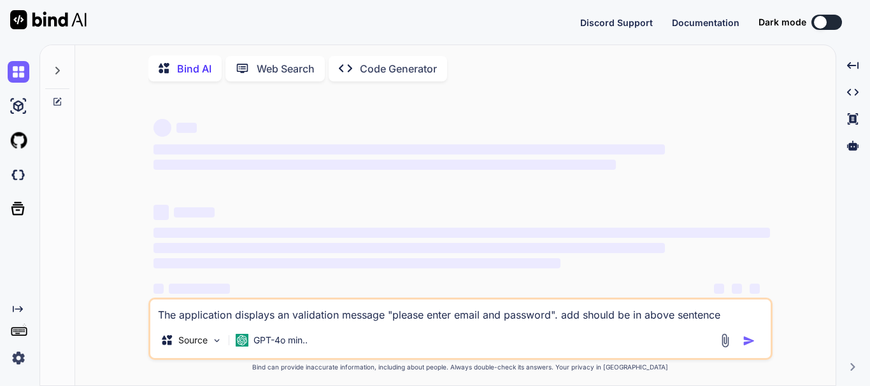
click at [826, 21] on button at bounding box center [826, 22] width 31 height 15
click at [399, 316] on textarea "The application displays an validation message "please enter email and password…" at bounding box center [460, 311] width 620 height 23
drag, startPoint x: 516, startPoint y: 321, endPoint x: 557, endPoint y: 320, distance: 40.8
click at [518, 321] on textarea "The application displays an validation message "please enter email and password…" at bounding box center [460, 311] width 620 height 23
click at [744, 318] on textarea "The application displays an validation message "please enter email and password…" at bounding box center [460, 311] width 620 height 23
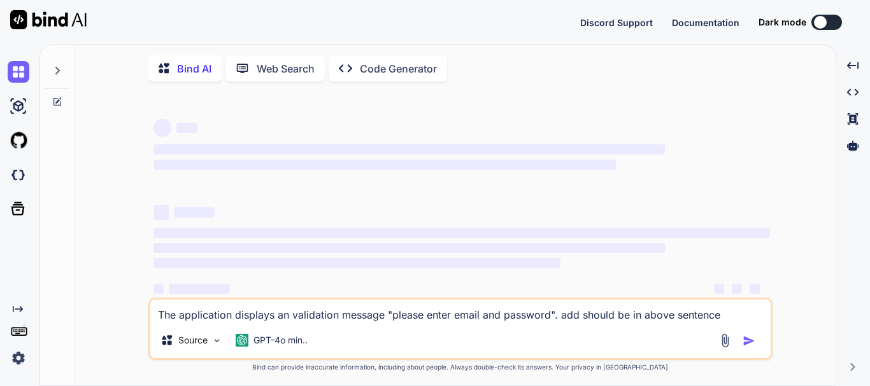
scroll to position [19, 0]
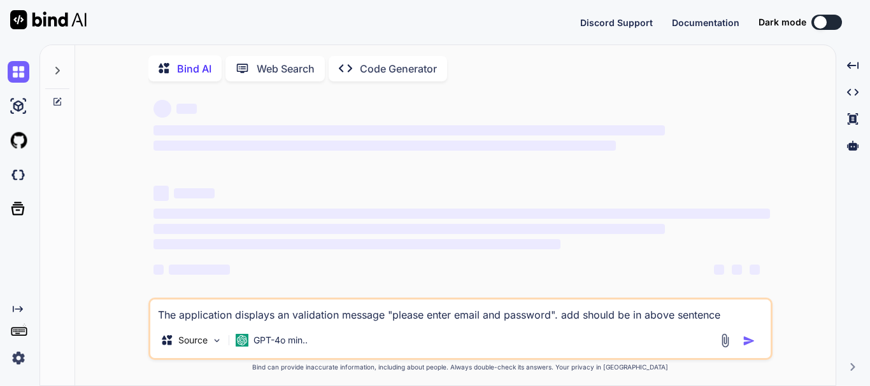
click at [821, 20] on div at bounding box center [820, 22] width 13 height 13
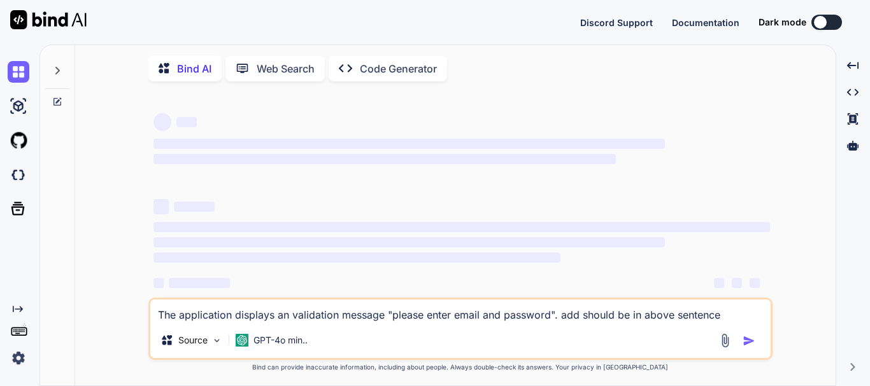
scroll to position [0, 0]
click at [825, 21] on div at bounding box center [820, 22] width 13 height 13
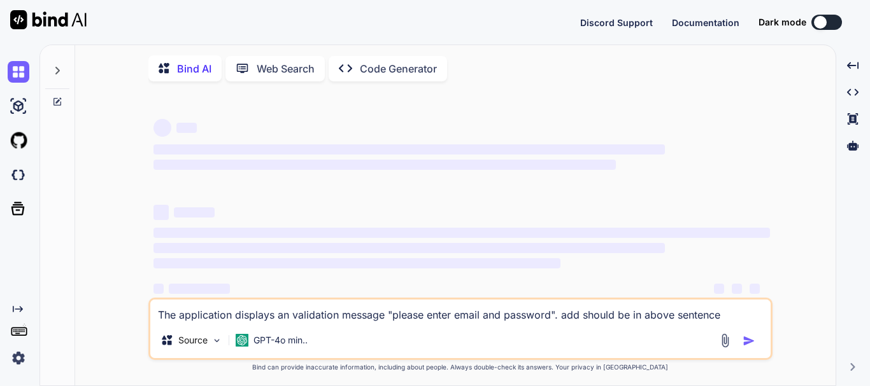
type textarea "x"
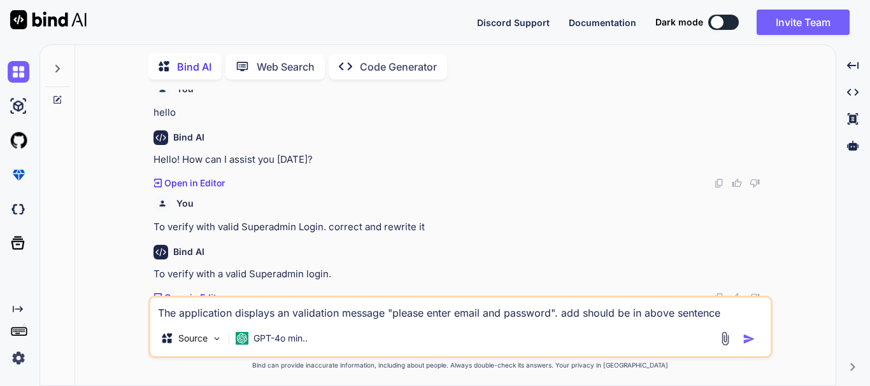
scroll to position [23, 0]
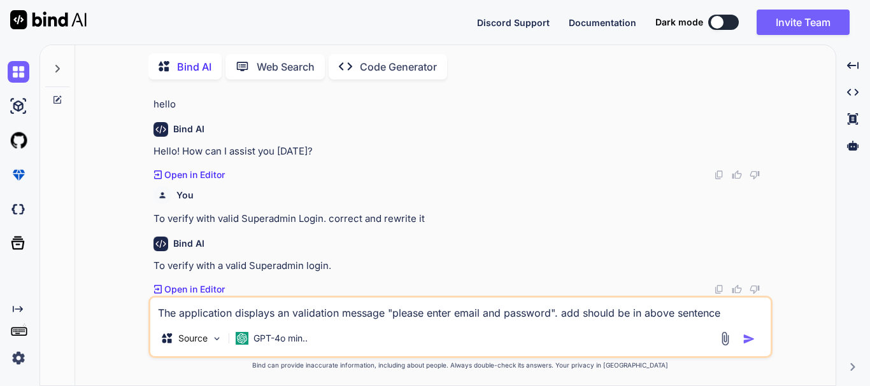
click at [746, 333] on img "button" at bounding box center [748, 339] width 13 height 13
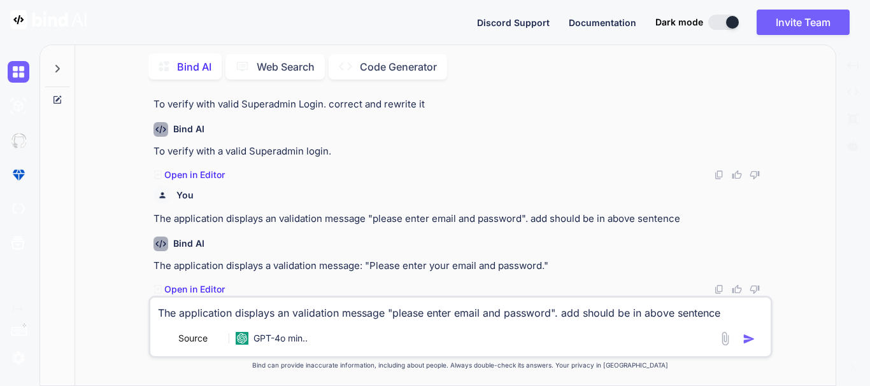
scroll to position [138, 0]
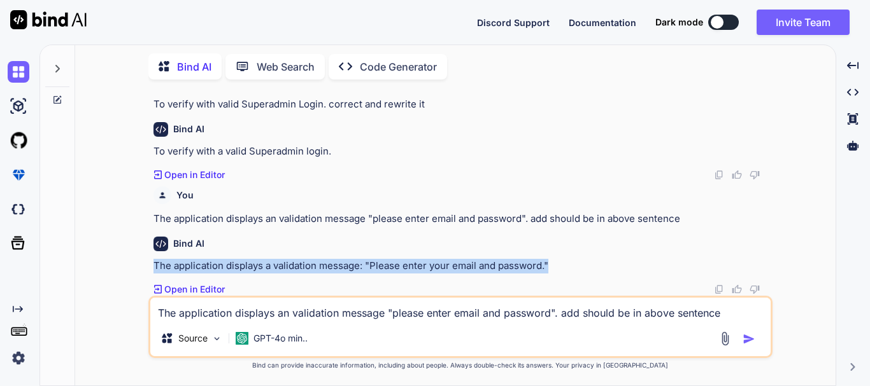
drag, startPoint x: 153, startPoint y: 268, endPoint x: 573, endPoint y: 262, distance: 420.3
click at [573, 262] on p "The application displays a validation message: "Please enter your email and pas…" at bounding box center [461, 266] width 616 height 15
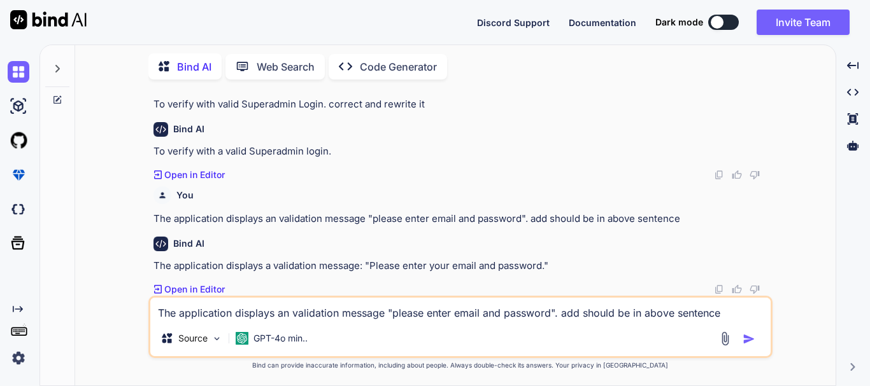
click at [644, 237] on div "Bind AI" at bounding box center [461, 244] width 616 height 15
click at [155, 220] on p "The application displays an validation message "please enter email and password…" at bounding box center [461, 219] width 616 height 15
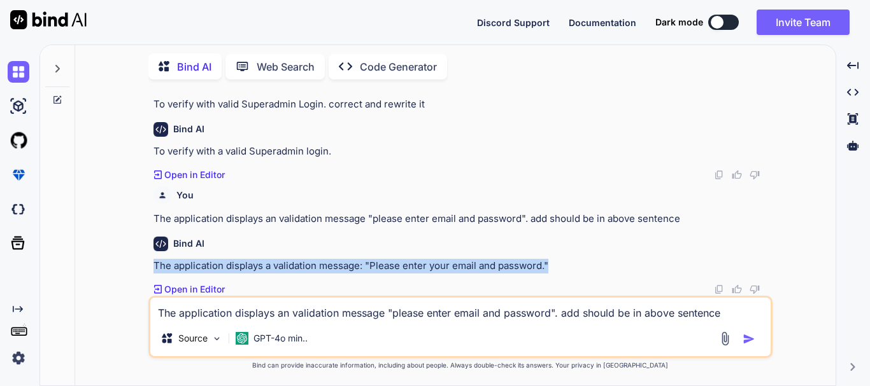
drag, startPoint x: 155, startPoint y: 271, endPoint x: 620, endPoint y: 253, distance: 464.5
click at [620, 253] on div "Bind AI The application displays a validation message: "Please enter your email…" at bounding box center [461, 262] width 616 height 70
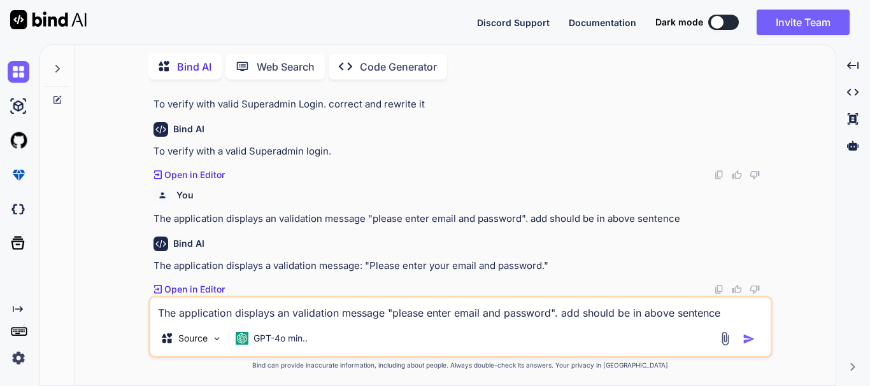
click at [255, 299] on textarea "The application displays an validation message "please enter email and password…" at bounding box center [460, 309] width 620 height 23
click at [242, 311] on textarea "The application displays an validation message "please enter email and password…" at bounding box center [460, 309] width 620 height 23
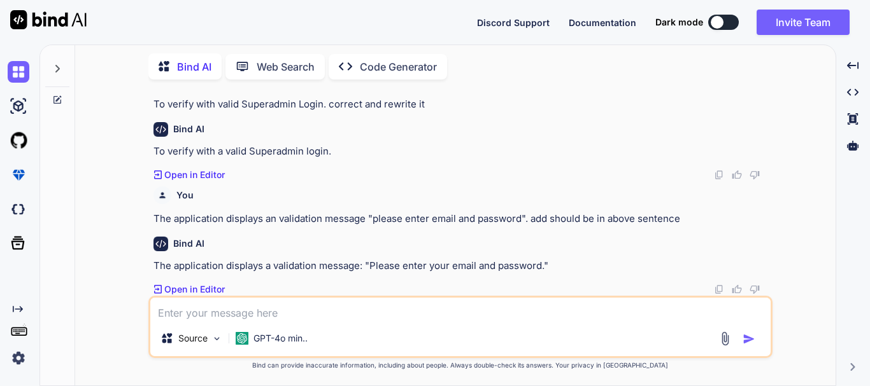
paste textarea "The application displays an validation message "please enter email and password…"
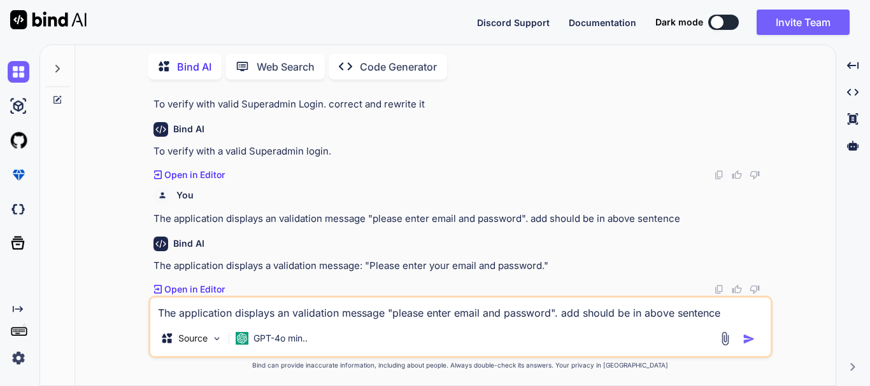
drag, startPoint x: 582, startPoint y: 313, endPoint x: 561, endPoint y: 315, distance: 21.1
click at [561, 315] on textarea "The application displays an validation message "please enter email and password…" at bounding box center [460, 309] width 620 height 23
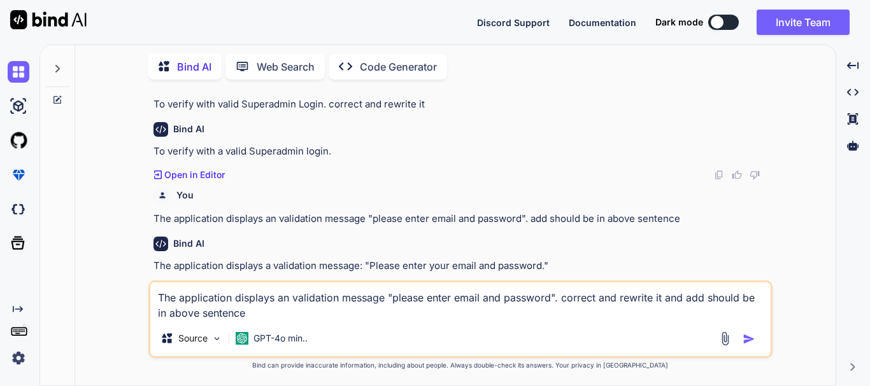
drag, startPoint x: 203, startPoint y: 311, endPoint x: 171, endPoint y: 313, distance: 32.5
click at [171, 313] on textarea "The application displays an validation message "please enter email and password…" at bounding box center [460, 302] width 620 height 38
type textarea "The application displays an validation message "please enter email and password…"
click at [745, 338] on img "button" at bounding box center [748, 339] width 13 height 13
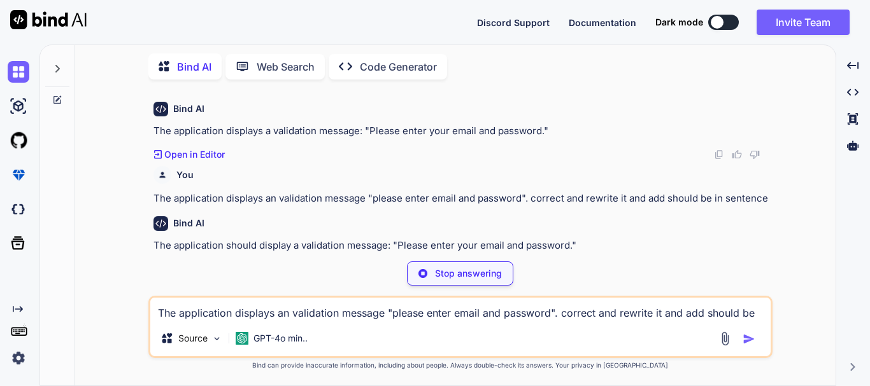
scroll to position [252, 0]
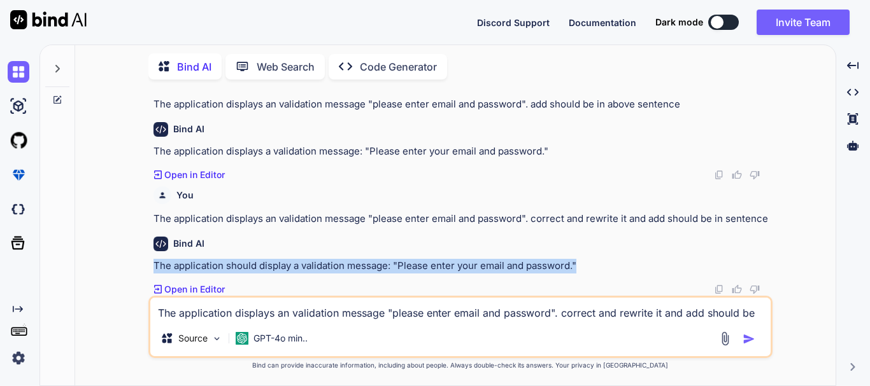
drag, startPoint x: 150, startPoint y: 262, endPoint x: 577, endPoint y: 264, distance: 427.9
click at [577, 264] on div "You hello Bind AI Hello! How can I assist you [DATE]? Created with Pixso. Open …" at bounding box center [460, 238] width 624 height 296
copy p "The application should display a validation message: "Please enter your email a…"
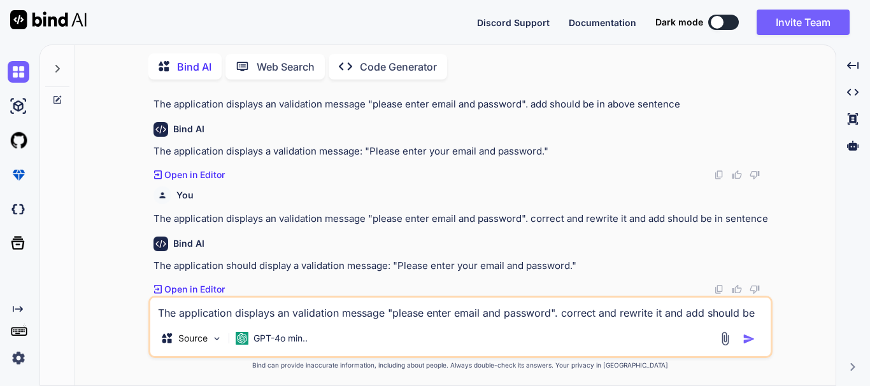
click at [219, 315] on textarea "The application displays an validation message "please enter email and password…" at bounding box center [460, 309] width 620 height 23
click at [728, 17] on button at bounding box center [723, 22] width 31 height 15
click at [171, 312] on textarea "The application displays an validation message "please enter email and password…" at bounding box center [460, 309] width 620 height 23
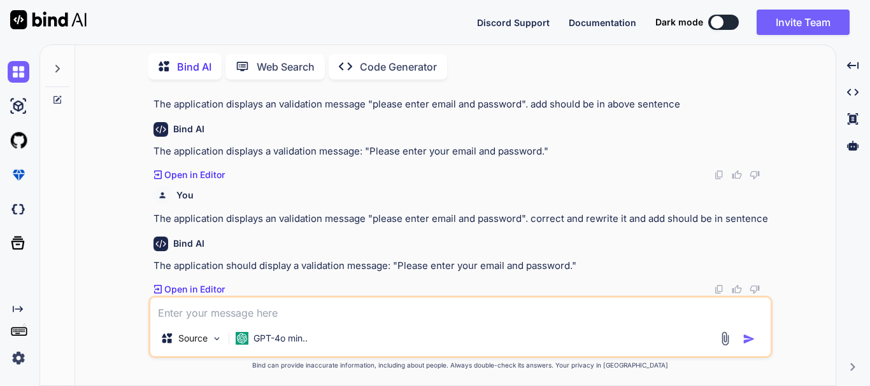
paste textarea "Concurrent Login Attempts"
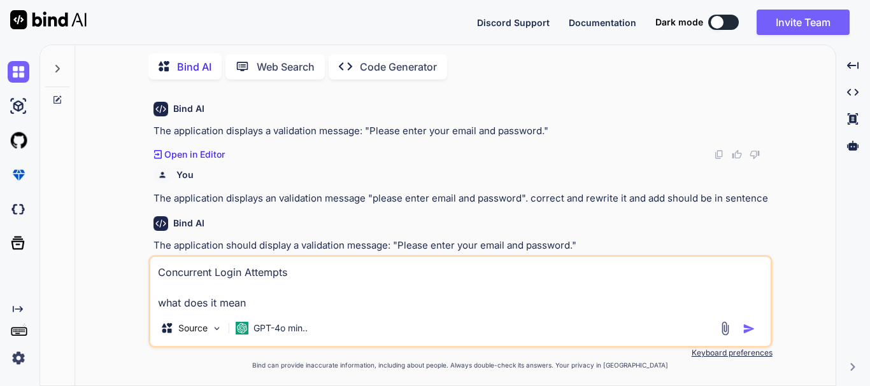
type textarea "Concurrent Login Attempts what does it means"
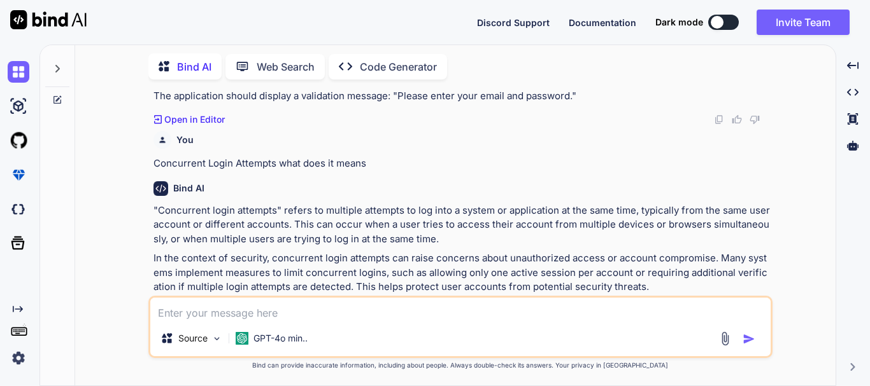
scroll to position [444, 0]
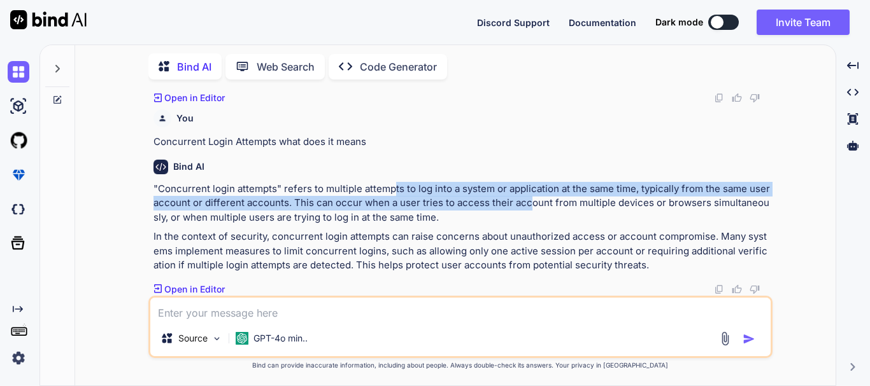
drag, startPoint x: 391, startPoint y: 184, endPoint x: 527, endPoint y: 201, distance: 136.6
click at [527, 201] on p ""Concurrent login attempts" refers to multiple attempts to log into a system or…" at bounding box center [461, 203] width 616 height 43
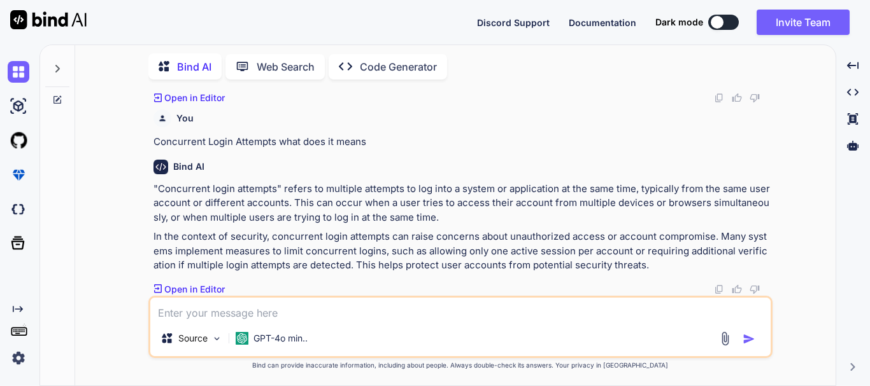
click at [616, 213] on p ""Concurrent login attempts" refers to multiple attempts to log into a system or…" at bounding box center [461, 203] width 616 height 43
drag, startPoint x: 511, startPoint y: 190, endPoint x: 616, endPoint y: 189, distance: 104.4
click at [616, 189] on p ""Concurrent login attempts" refers to multiple attempts to log into a system or…" at bounding box center [461, 203] width 616 height 43
click at [639, 194] on p ""Concurrent login attempts" refers to multiple attempts to log into a system or…" at bounding box center [461, 203] width 616 height 43
drag, startPoint x: 521, startPoint y: 195, endPoint x: 662, endPoint y: 181, distance: 142.1
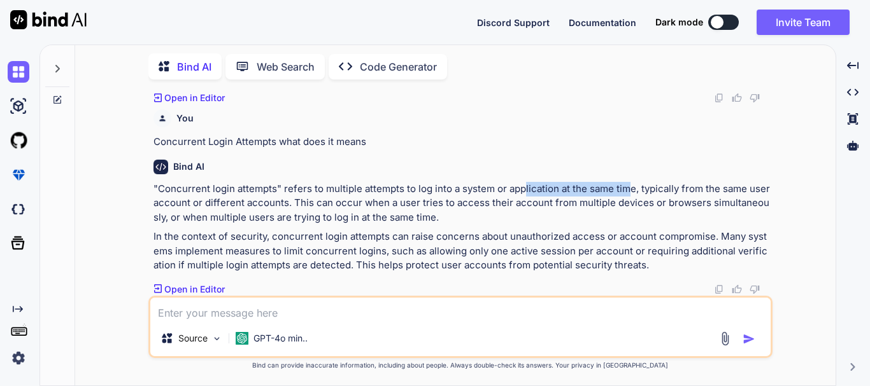
click at [633, 182] on p ""Concurrent login attempts" refers to multiple attempts to log into a system or…" at bounding box center [461, 203] width 616 height 43
click at [670, 178] on div "Bind AI "Concurrent login attempts" refers to multiple attempts to log into a s…" at bounding box center [461, 223] width 616 height 146
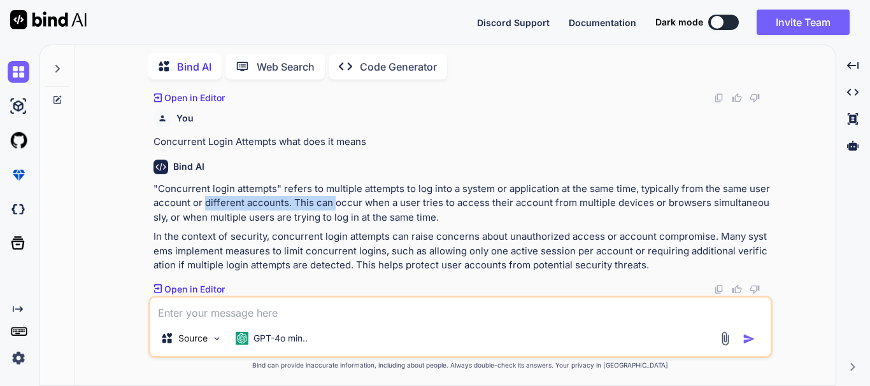
drag, startPoint x: 204, startPoint y: 203, endPoint x: 348, endPoint y: 197, distance: 144.0
click at [337, 201] on p ""Concurrent login attempts" refers to multiple attempts to log into a system or…" at bounding box center [461, 203] width 616 height 43
click at [440, 197] on p ""Concurrent login attempts" refers to multiple attempts to log into a system or…" at bounding box center [461, 203] width 616 height 43
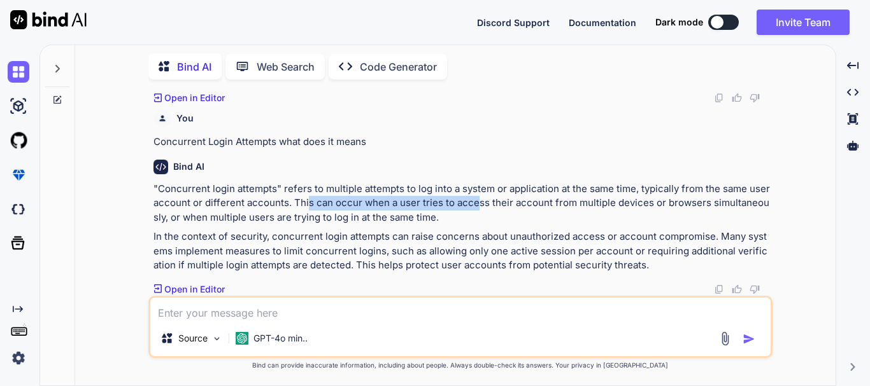
drag, startPoint x: 305, startPoint y: 204, endPoint x: 493, endPoint y: 198, distance: 188.5
click at [476, 199] on p ""Concurrent login attempts" refers to multiple attempts to log into a system or…" at bounding box center [461, 203] width 616 height 43
click at [569, 198] on p ""Concurrent login attempts" refers to multiple attempts to log into a system or…" at bounding box center [461, 203] width 616 height 43
drag, startPoint x: 283, startPoint y: 202, endPoint x: 461, endPoint y: 199, distance: 177.7
click at [399, 199] on p ""Concurrent login attempts" refers to multiple attempts to log into a system or…" at bounding box center [461, 203] width 616 height 43
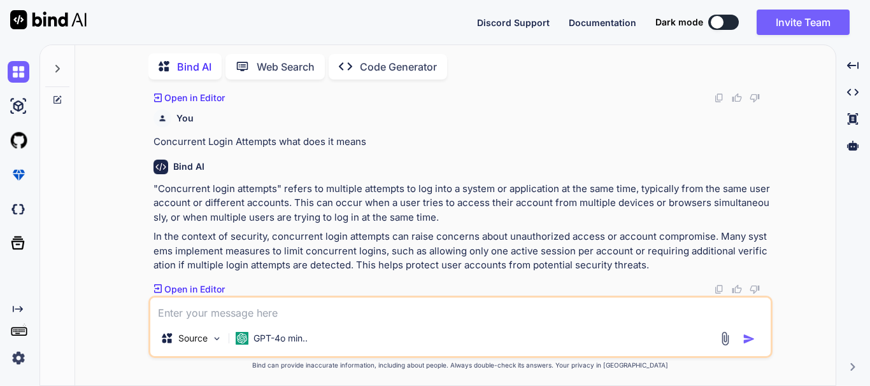
click at [478, 199] on p ""Concurrent login attempts" refers to multiple attempts to log into a system or…" at bounding box center [461, 203] width 616 height 43
drag, startPoint x: 397, startPoint y: 209, endPoint x: 512, endPoint y: 209, distance: 115.2
click at [458, 204] on p ""Concurrent login attempts" refers to multiple attempts to log into a system or…" at bounding box center [461, 203] width 616 height 43
click at [568, 209] on p ""Concurrent login attempts" refers to multiple attempts to log into a system or…" at bounding box center [461, 203] width 616 height 43
click at [223, 311] on textarea at bounding box center [460, 309] width 620 height 23
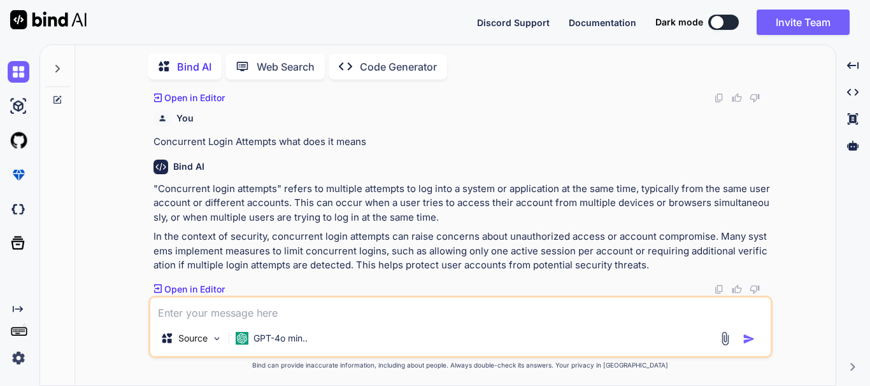
paste textarea "To verify with both empty fields login attempt."
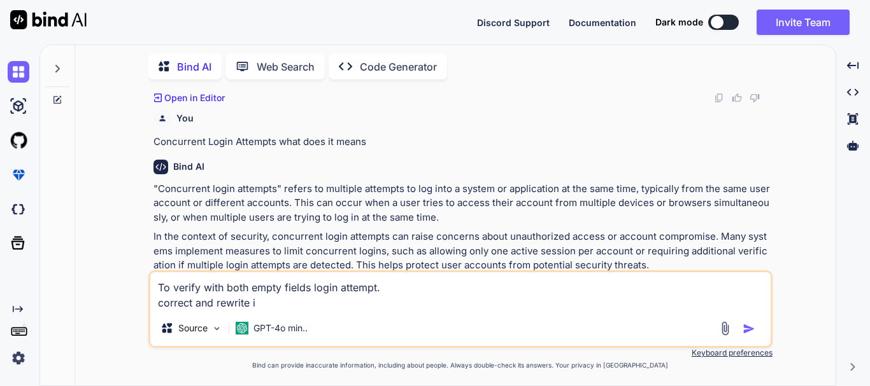
type textarea "To verify with both empty fields login attempt. correct and rewrite it"
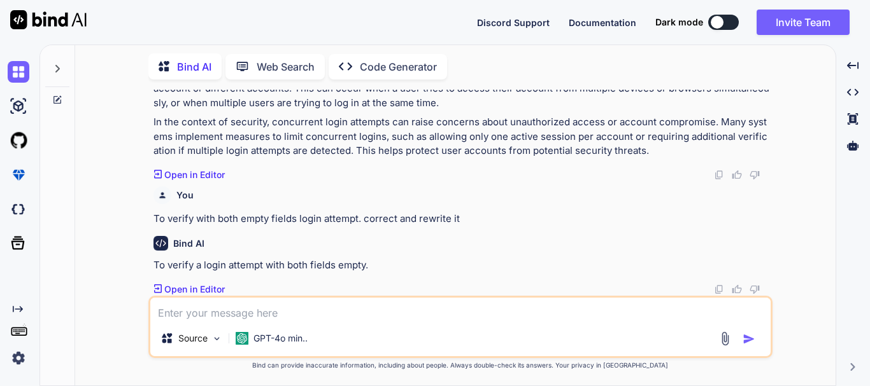
scroll to position [558, 0]
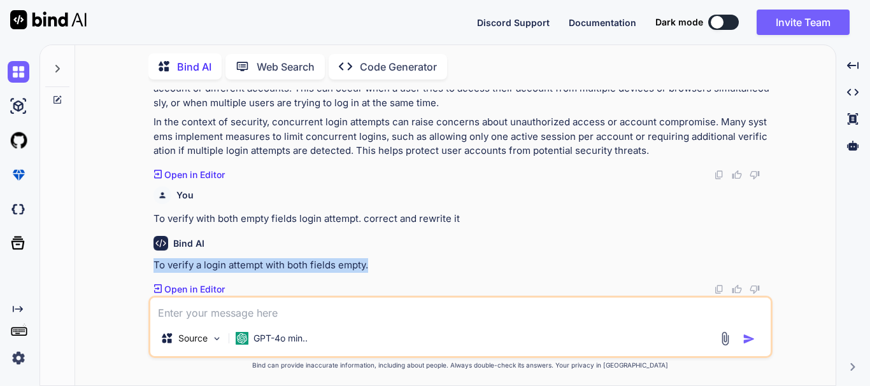
drag, startPoint x: 152, startPoint y: 263, endPoint x: 378, endPoint y: 257, distance: 225.5
click at [378, 257] on div "You hello Bind AI Hello! How can I assist you [DATE]? Created with Pixso. Open …" at bounding box center [461, 193] width 621 height 206
copy p "To verify a login attempt with both fields empty."
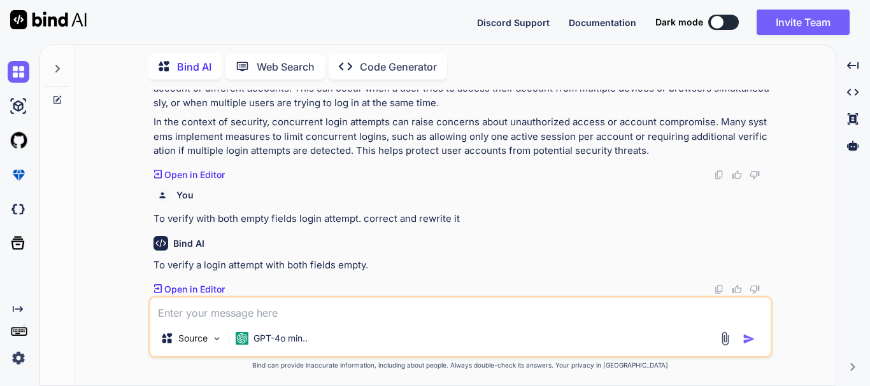
click at [301, 309] on textarea at bounding box center [460, 309] width 620 height 23
paste textarea "5.Verify the result."
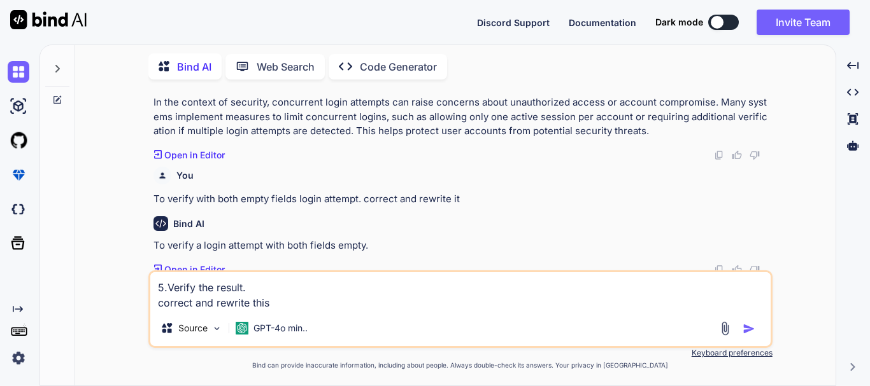
type textarea "5.Verify the result. correct and rewrite this"
click at [744, 325] on img "button" at bounding box center [748, 329] width 13 height 13
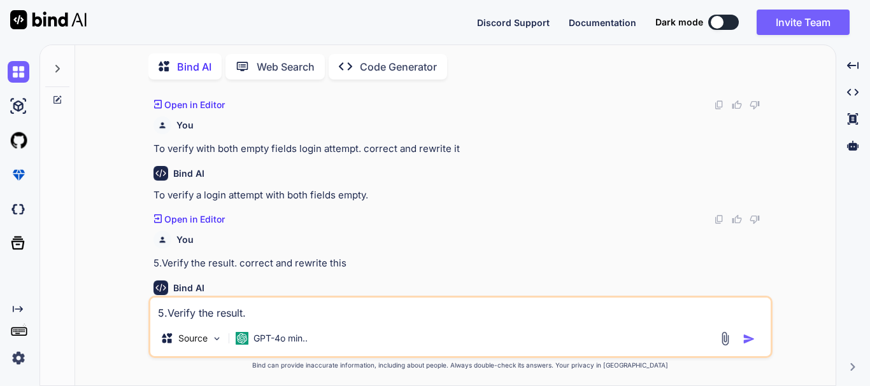
scroll to position [693, 0]
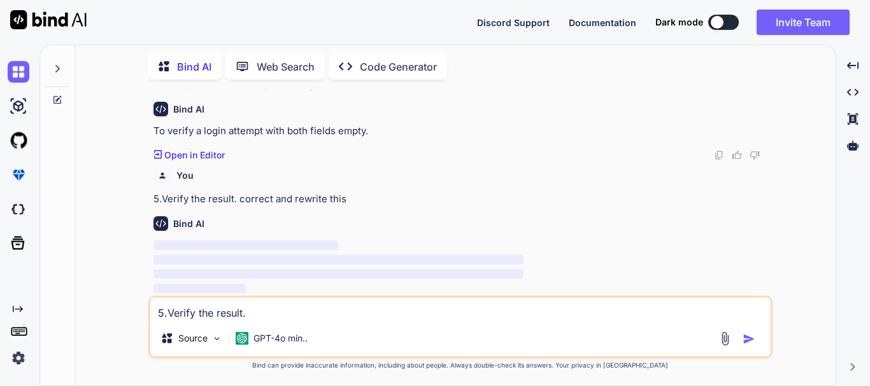
click at [213, 311] on textarea "5.Verify the result. correct and rewrite this" at bounding box center [460, 309] width 620 height 23
drag, startPoint x: 237, startPoint y: 201, endPoint x: 387, endPoint y: 198, distance: 149.6
click at [386, 199] on p "5.Verify the result. correct and rewrite this" at bounding box center [461, 199] width 616 height 15
click at [393, 196] on p "5.Verify the result. correct and rewrite this" at bounding box center [461, 199] width 616 height 15
drag, startPoint x: 162, startPoint y: 198, endPoint x: 423, endPoint y: 198, distance: 260.4
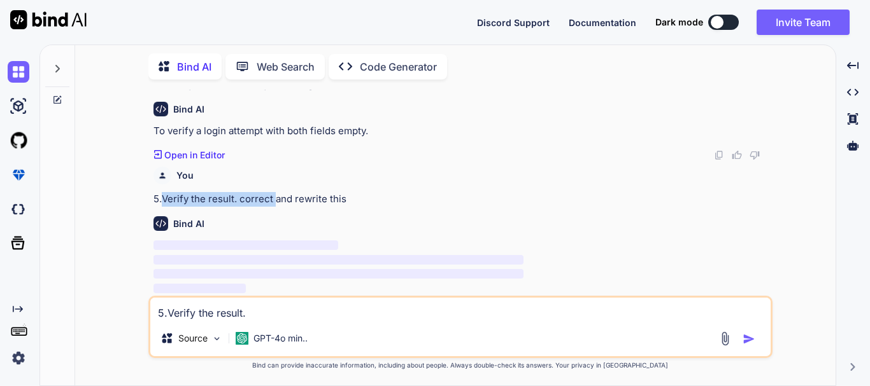
click at [335, 198] on p "5.Verify the result. correct and rewrite this" at bounding box center [461, 199] width 616 height 15
click at [428, 198] on p "5.Verify the result. correct and rewrite this" at bounding box center [461, 199] width 616 height 15
click at [194, 312] on textarea "5.Verify the result. correct and rewrite this" at bounding box center [460, 309] width 620 height 23
drag, startPoint x: 348, startPoint y: 195, endPoint x: 143, endPoint y: 199, distance: 205.7
click at [143, 199] on div "You hello Bind AI Hello! How can I assist you [DATE]? Created with Pixso. Open …" at bounding box center [460, 238] width 750 height 296
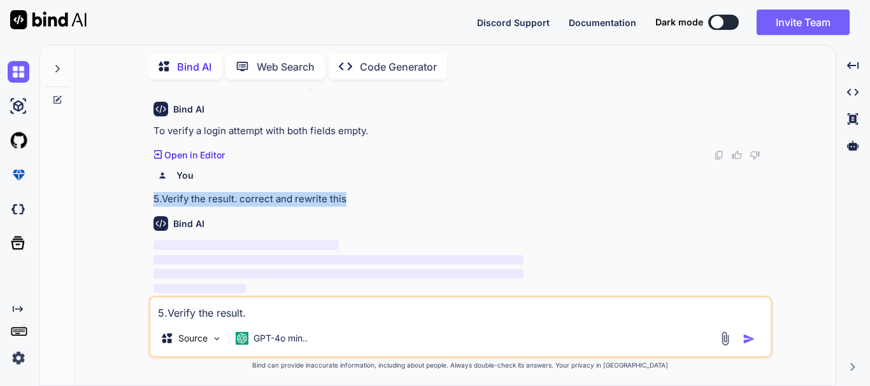
click at [476, 200] on p "5.Verify the result. correct and rewrite this" at bounding box center [461, 199] width 616 height 15
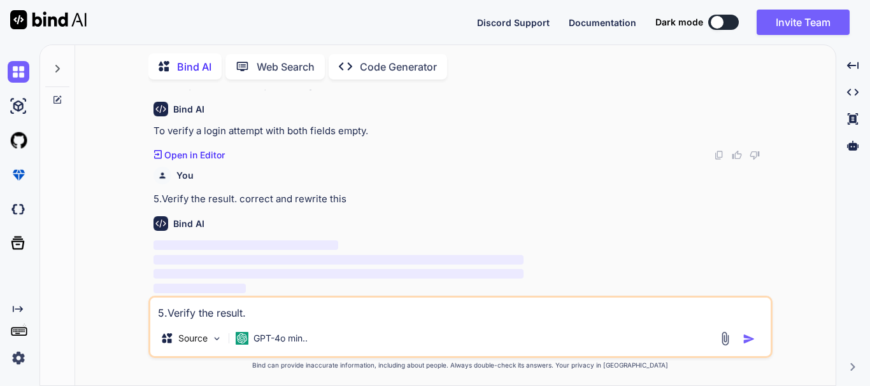
click at [393, 198] on p "5.Verify the result. correct and rewrite this" at bounding box center [461, 199] width 616 height 15
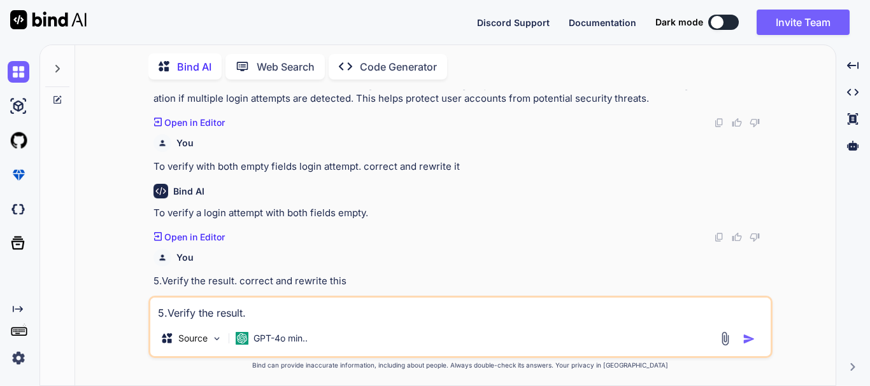
scroll to position [673, 0]
